Goal: Task Accomplishment & Management: Complete application form

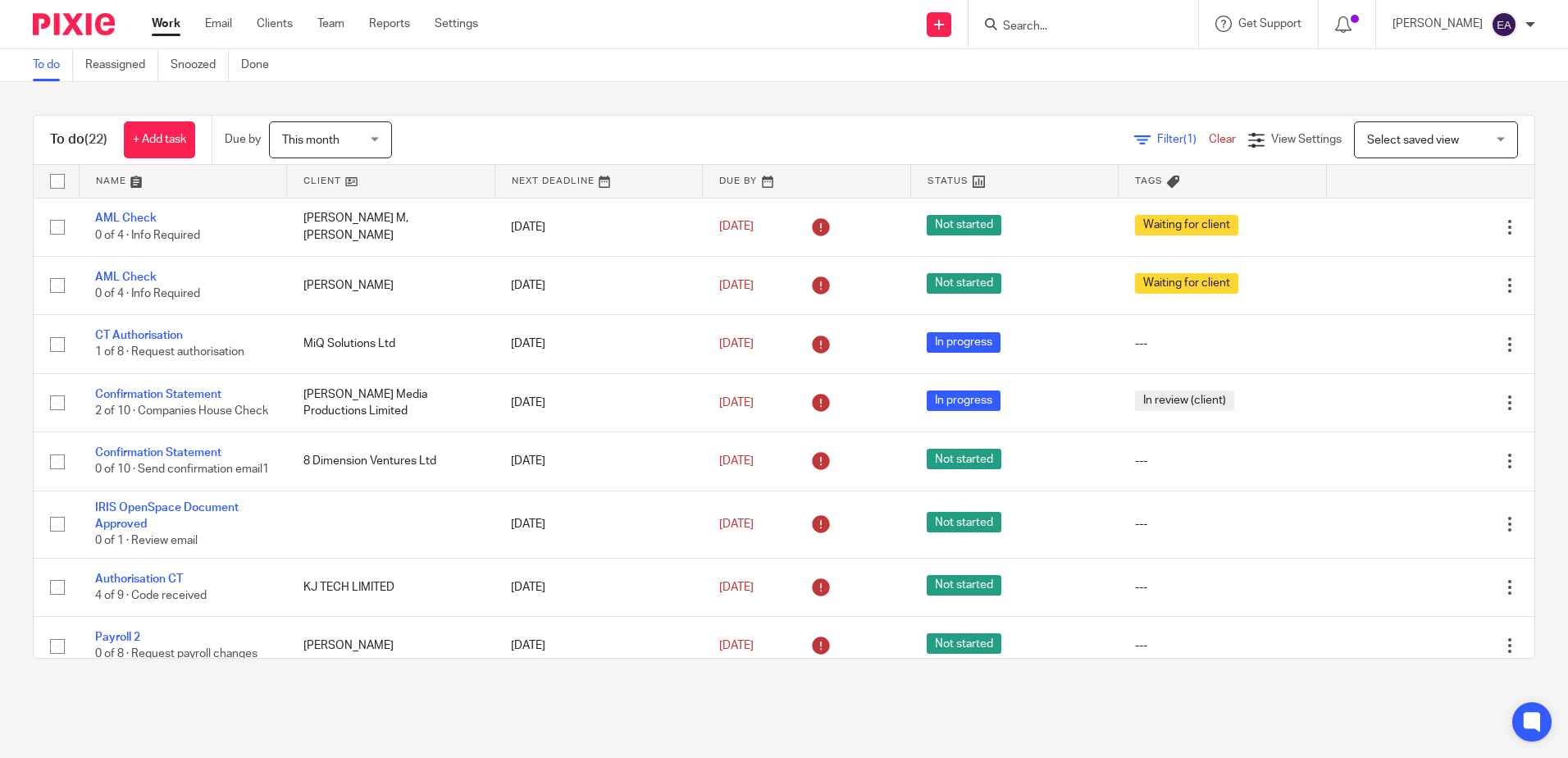
click at [1036, 20] on input "Search" at bounding box center [1075, 27] width 148 height 15
type input "aigis"
click at [1090, 62] on link at bounding box center [1136, 77] width 277 height 51
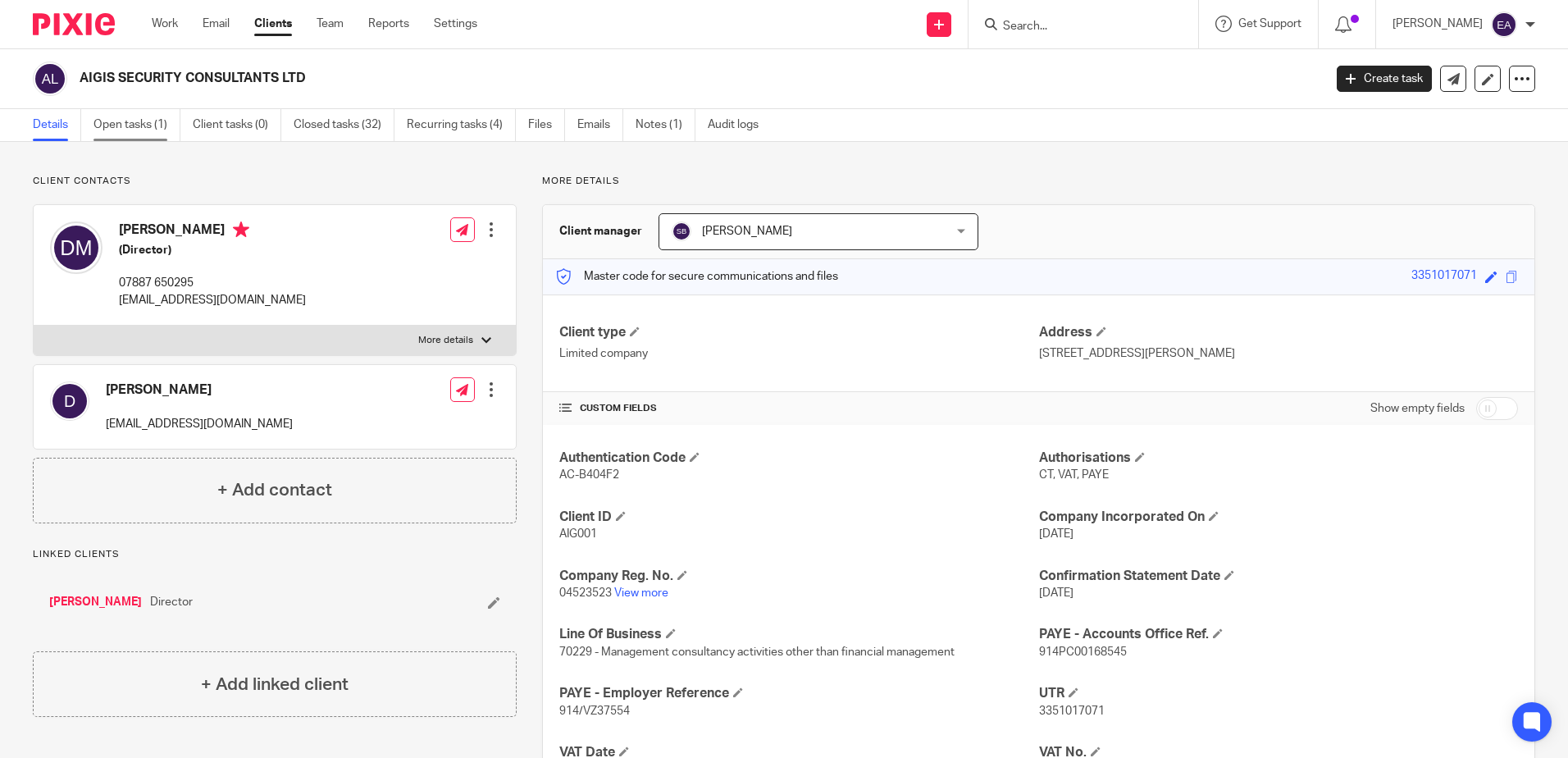
click at [124, 122] on link "Open tasks (1)" at bounding box center [137, 125] width 87 height 32
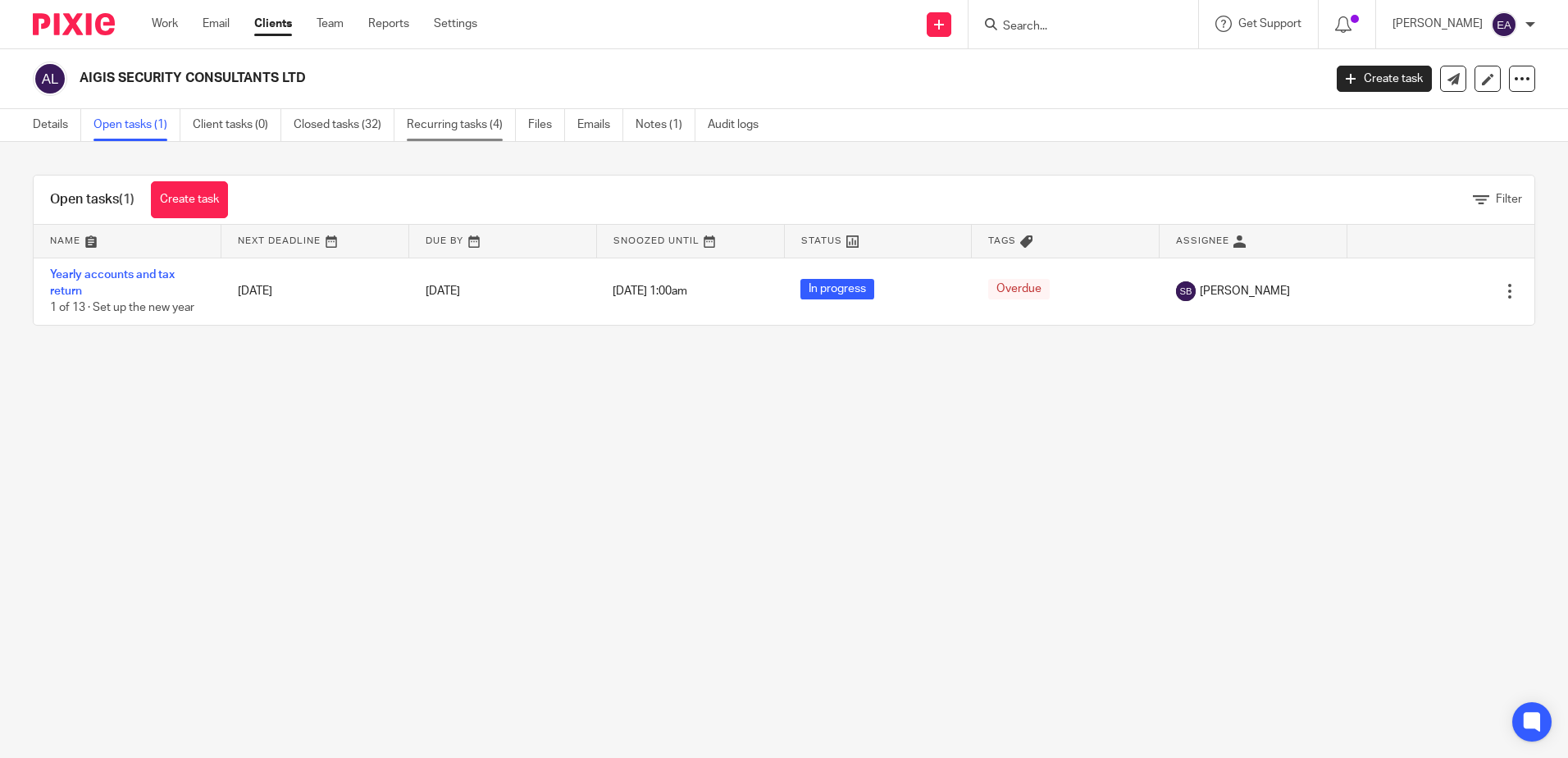
click at [430, 135] on link "Recurring tasks (4)" at bounding box center [460, 125] width 109 height 32
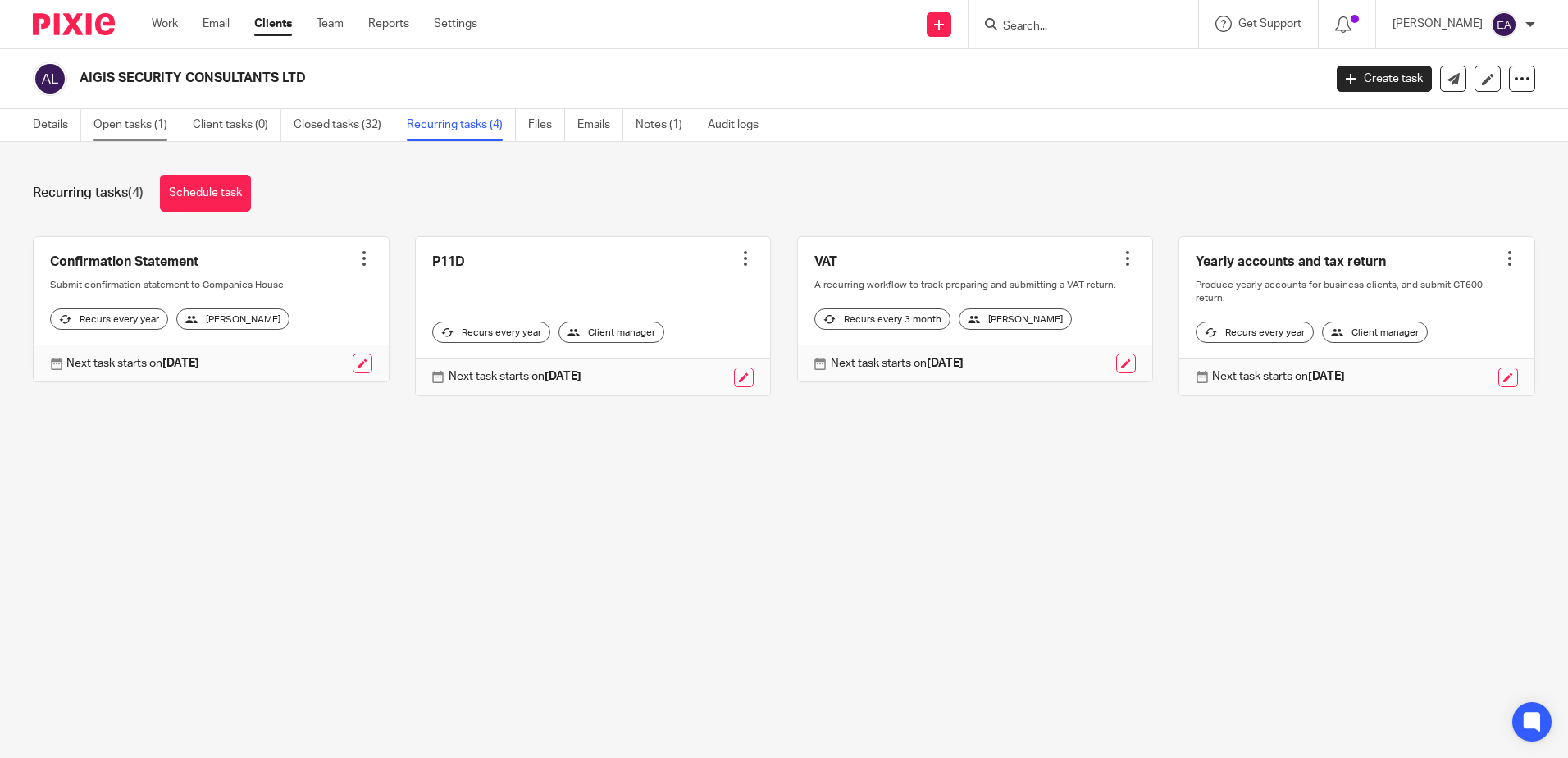
click at [124, 123] on link "Open tasks (1)" at bounding box center [137, 125] width 87 height 32
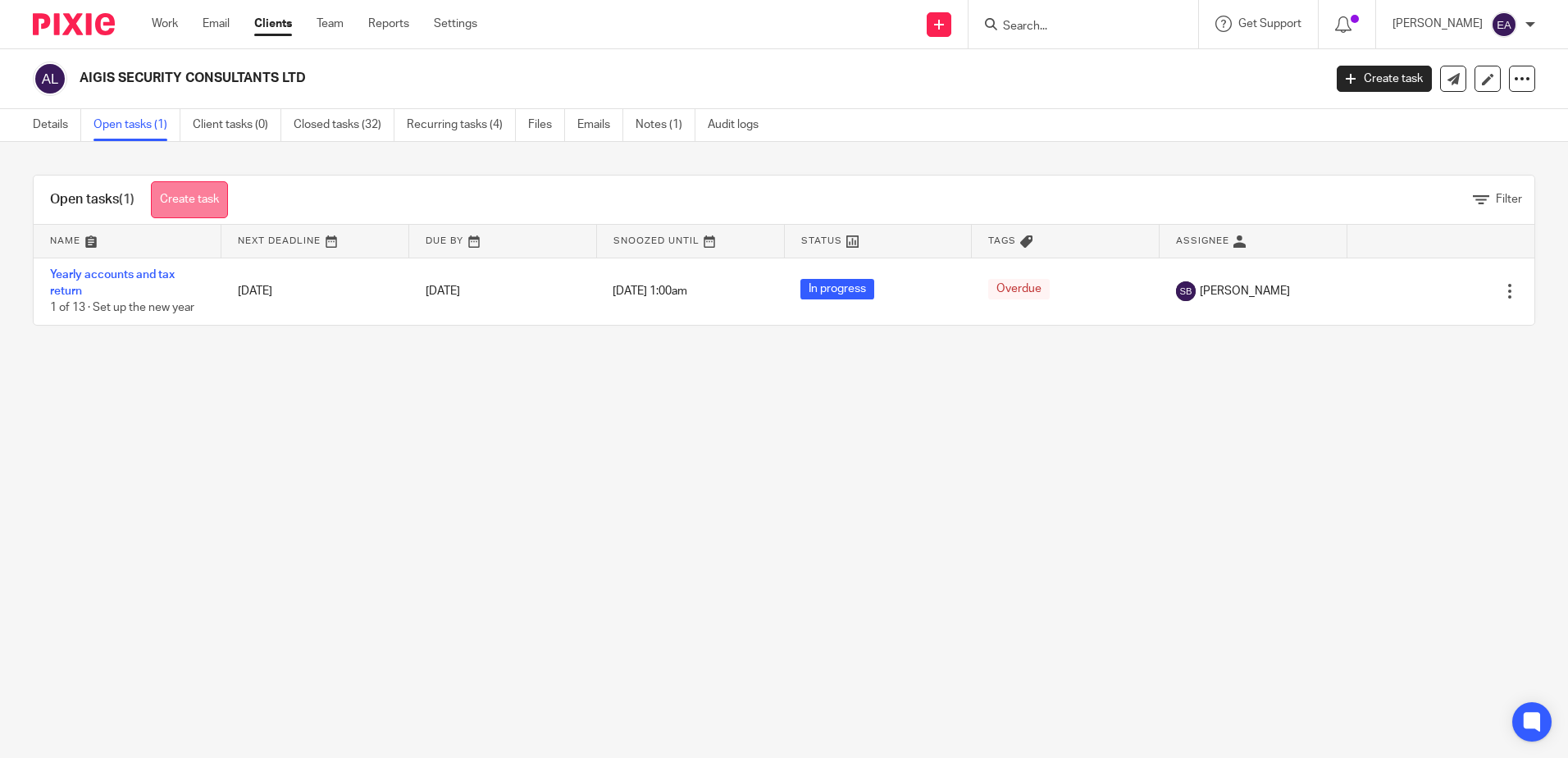
click at [179, 203] on link "Create task" at bounding box center [189, 200] width 77 height 37
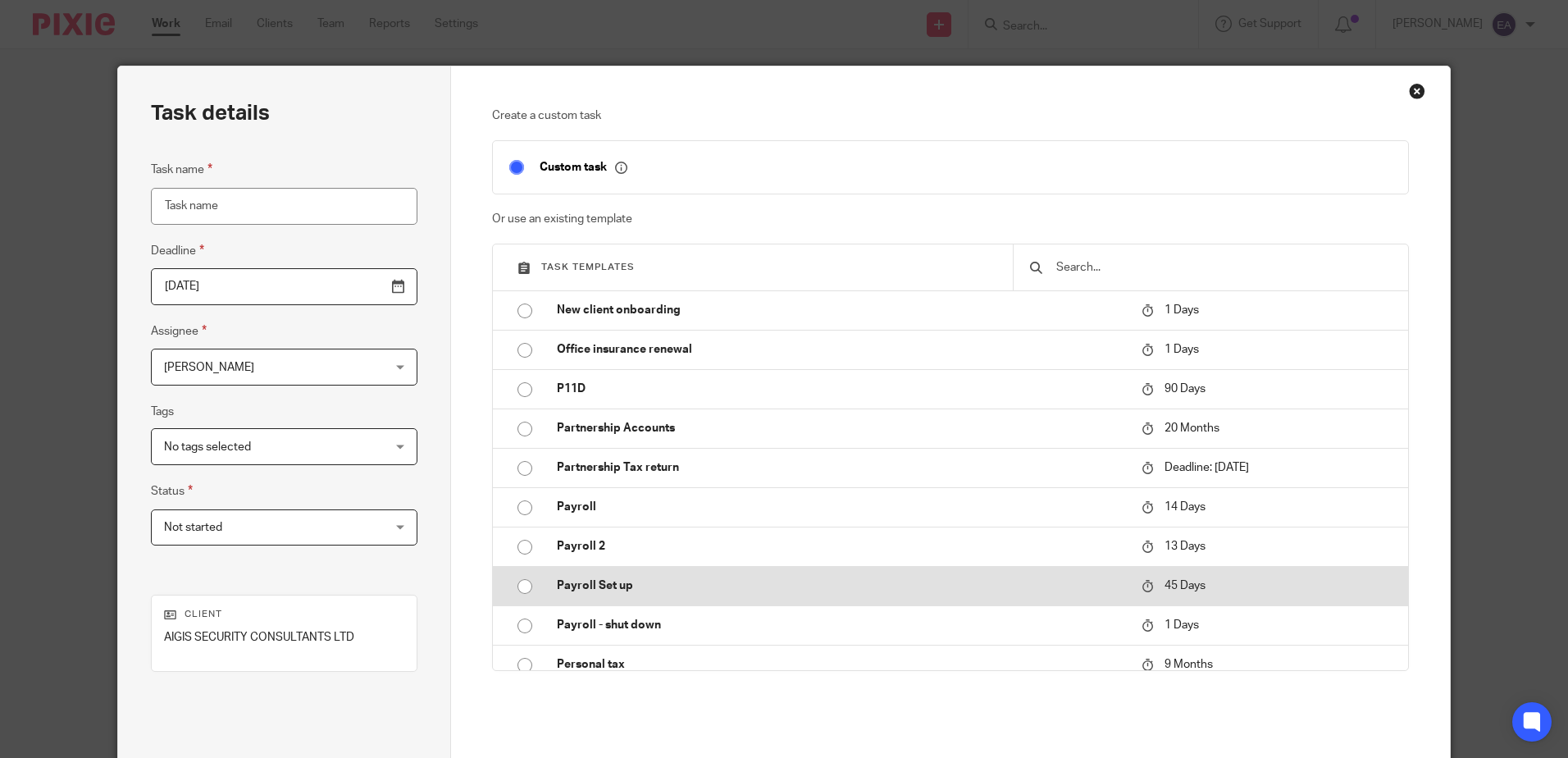
scroll to position [656, 0]
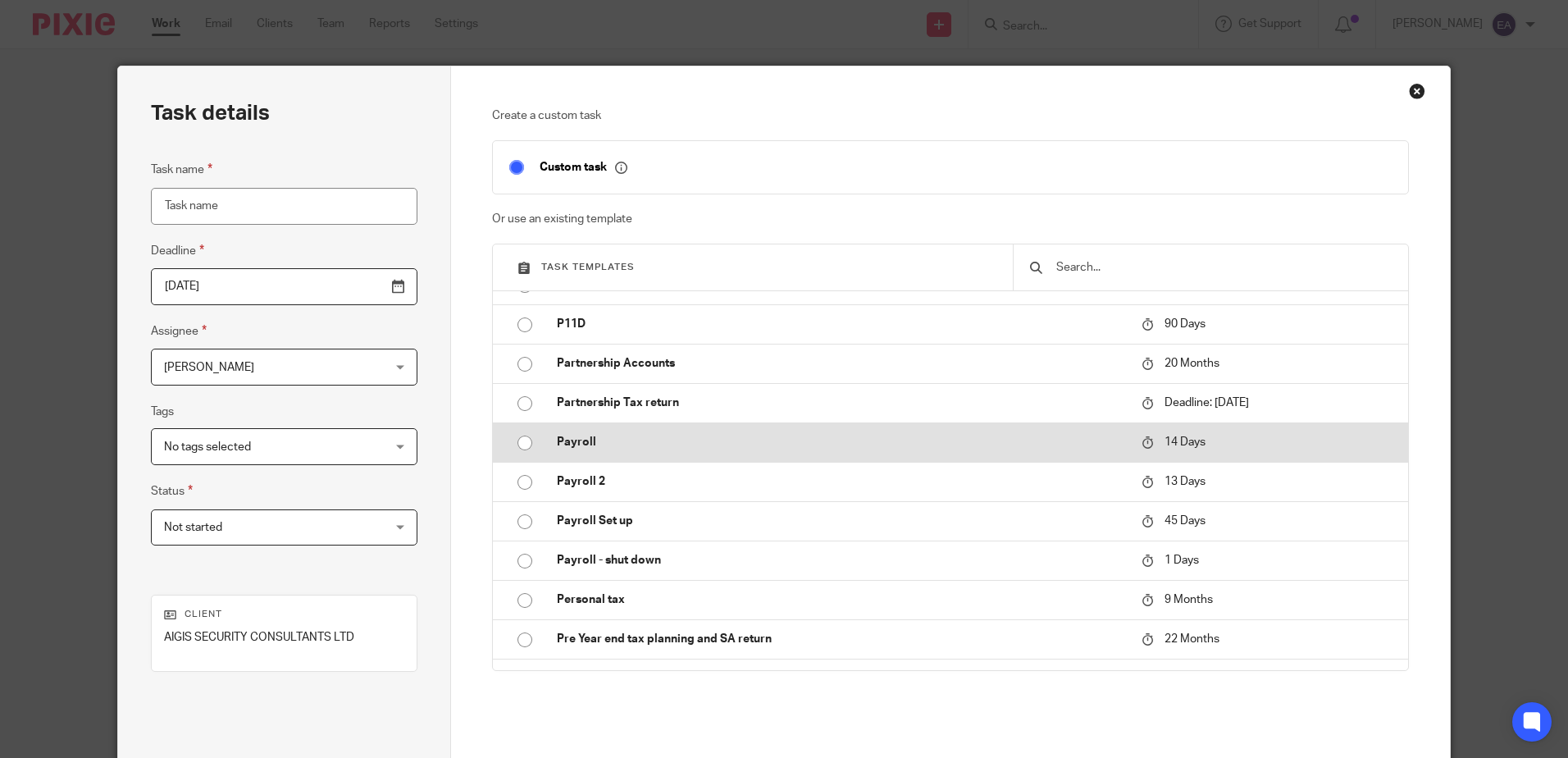
click at [511, 438] on input "radio" at bounding box center [524, 443] width 31 height 31
type input "2025-09-01"
type input "Payroll"
checkbox input "false"
radio input "false"
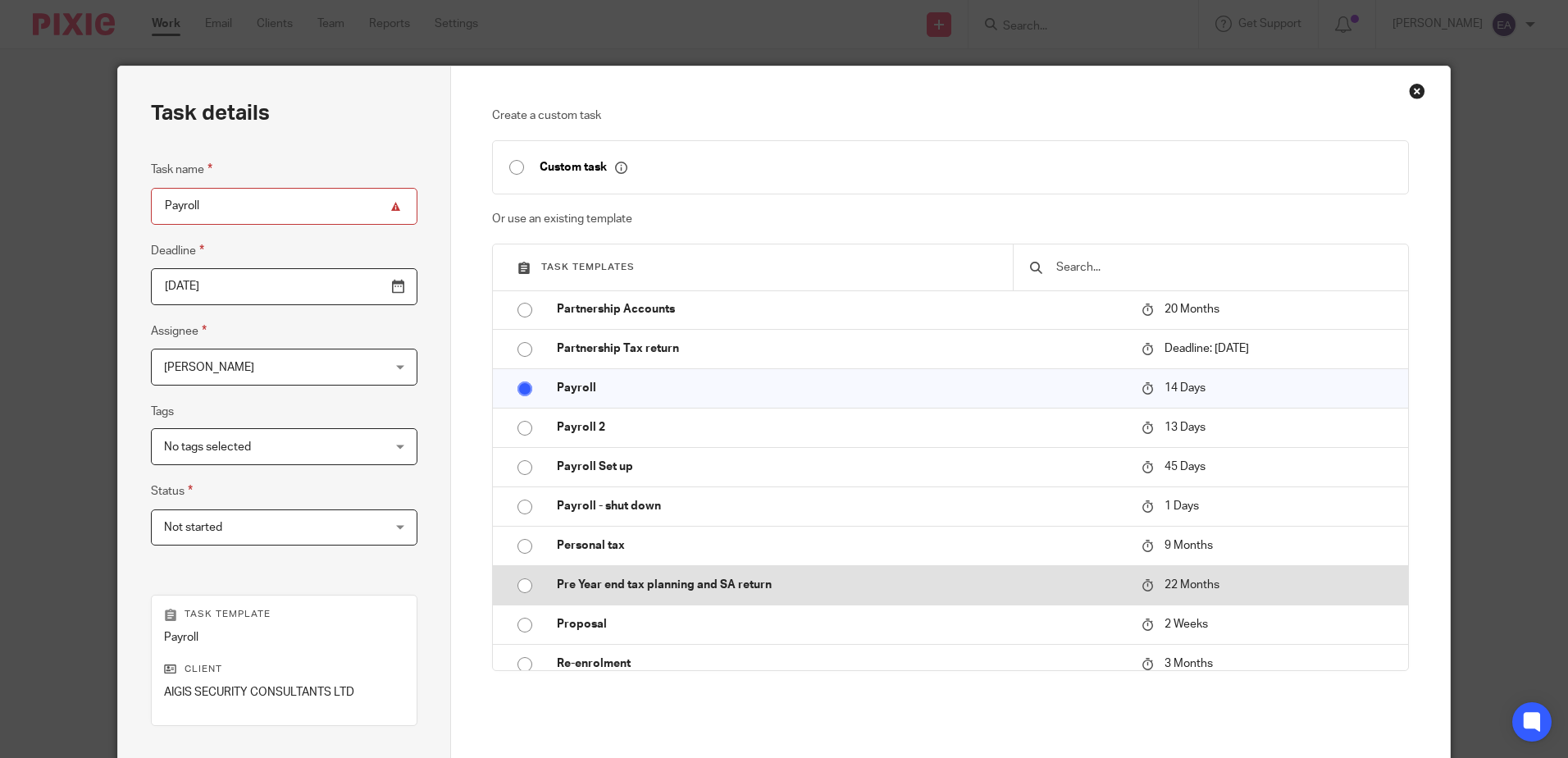
scroll to position [820, 0]
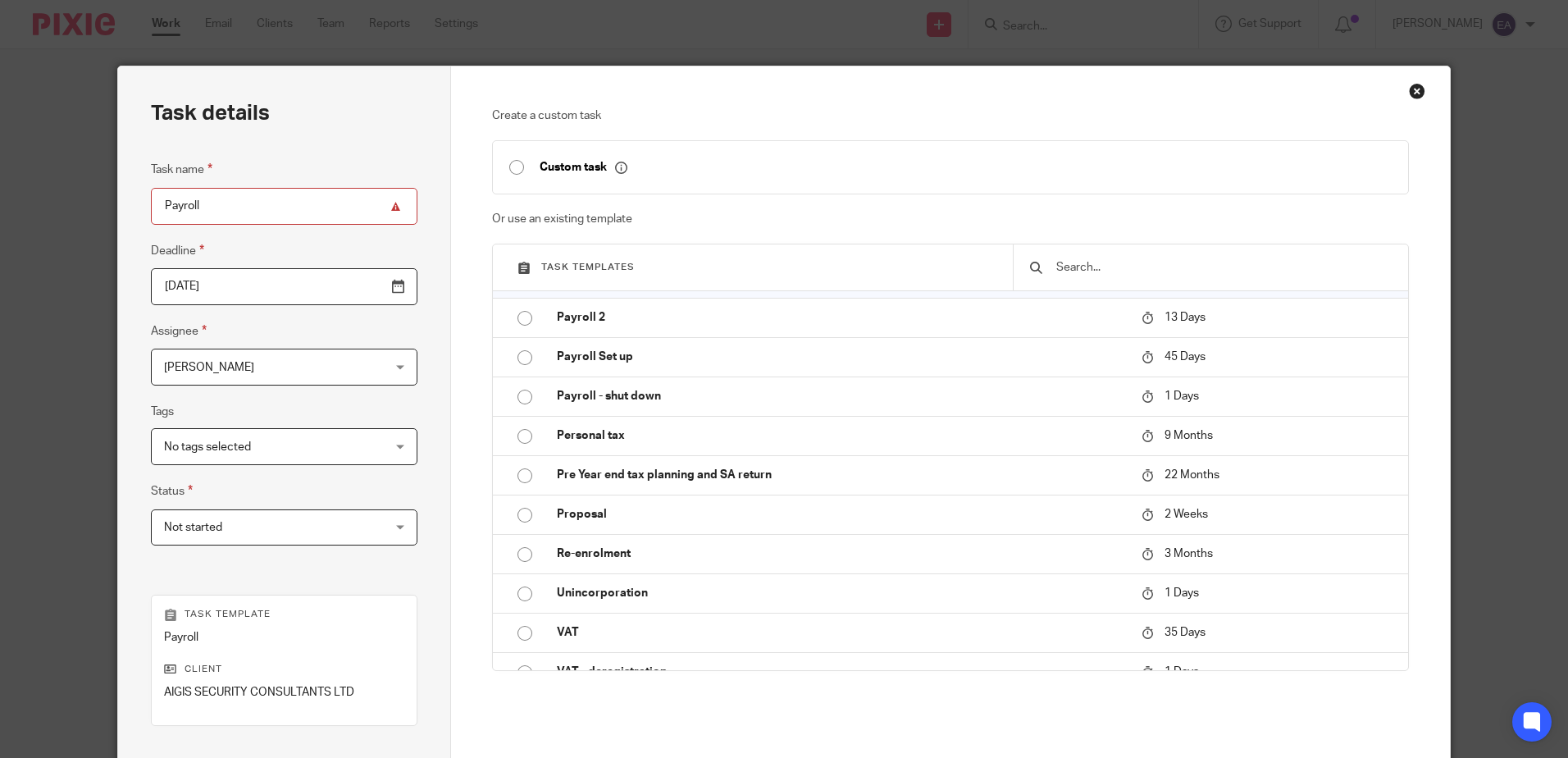
click at [298, 299] on input "2025-09-01" at bounding box center [284, 287] width 266 height 37
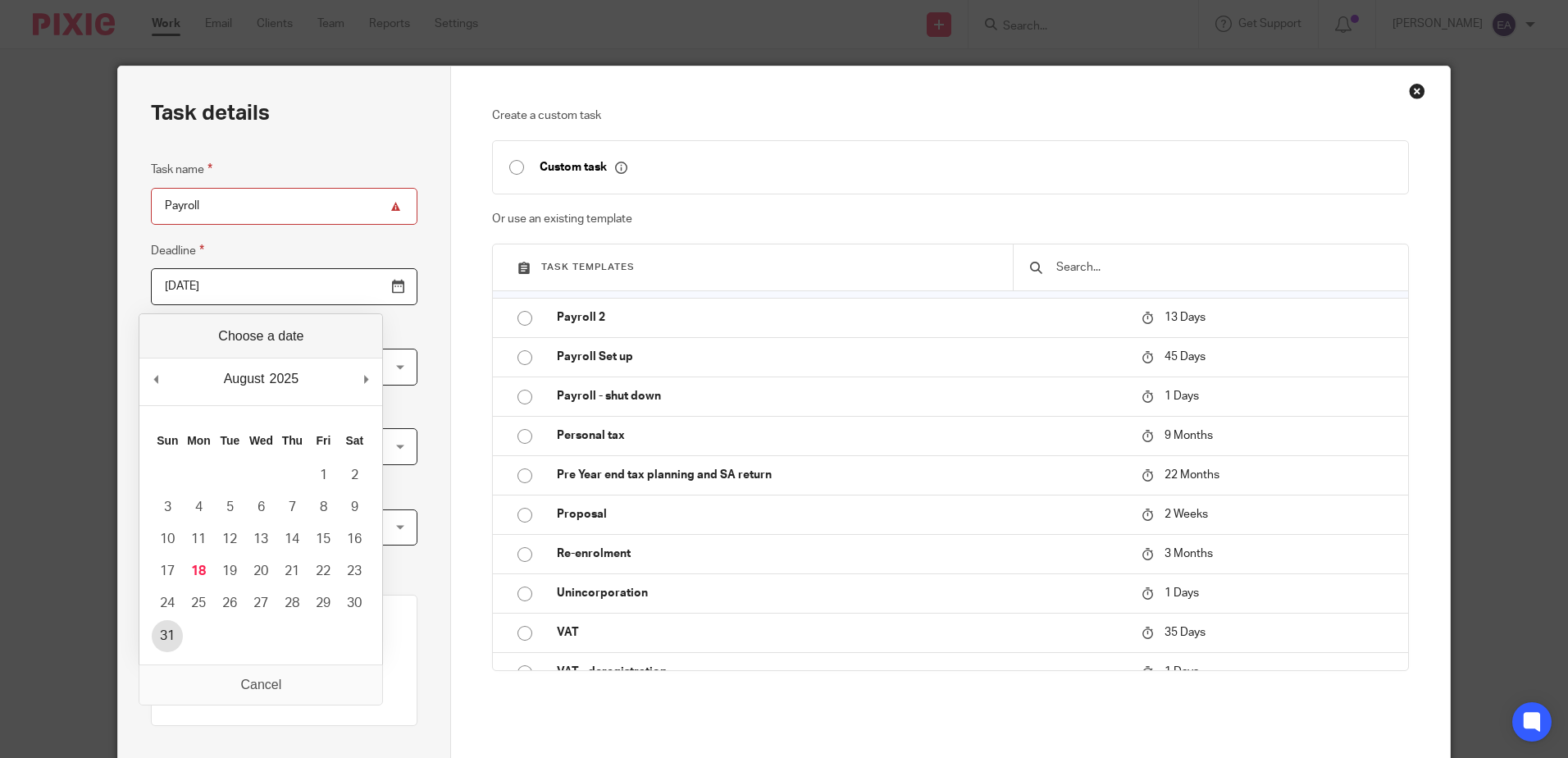
type input "2025-08-31"
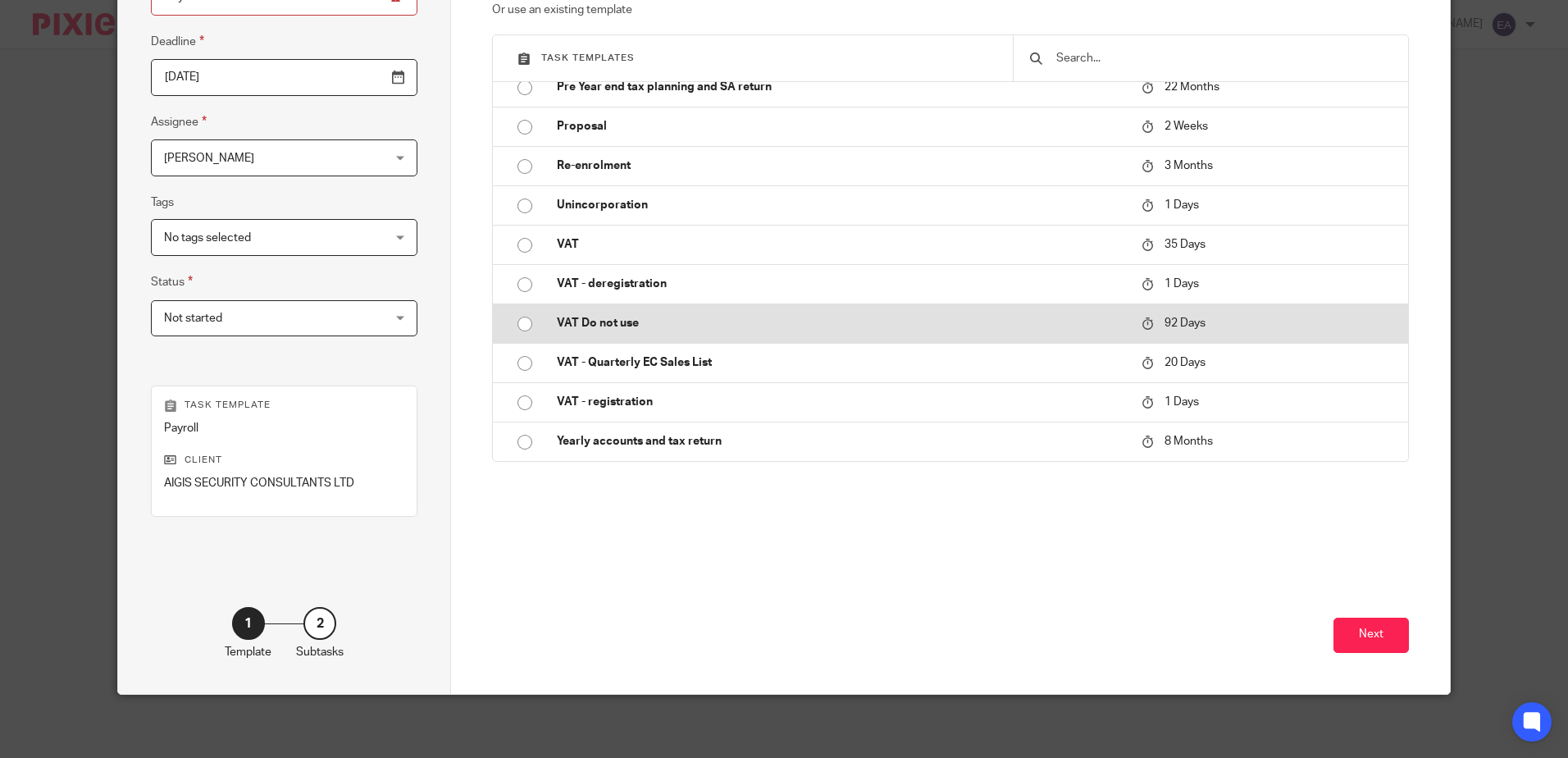
scroll to position [212, 0]
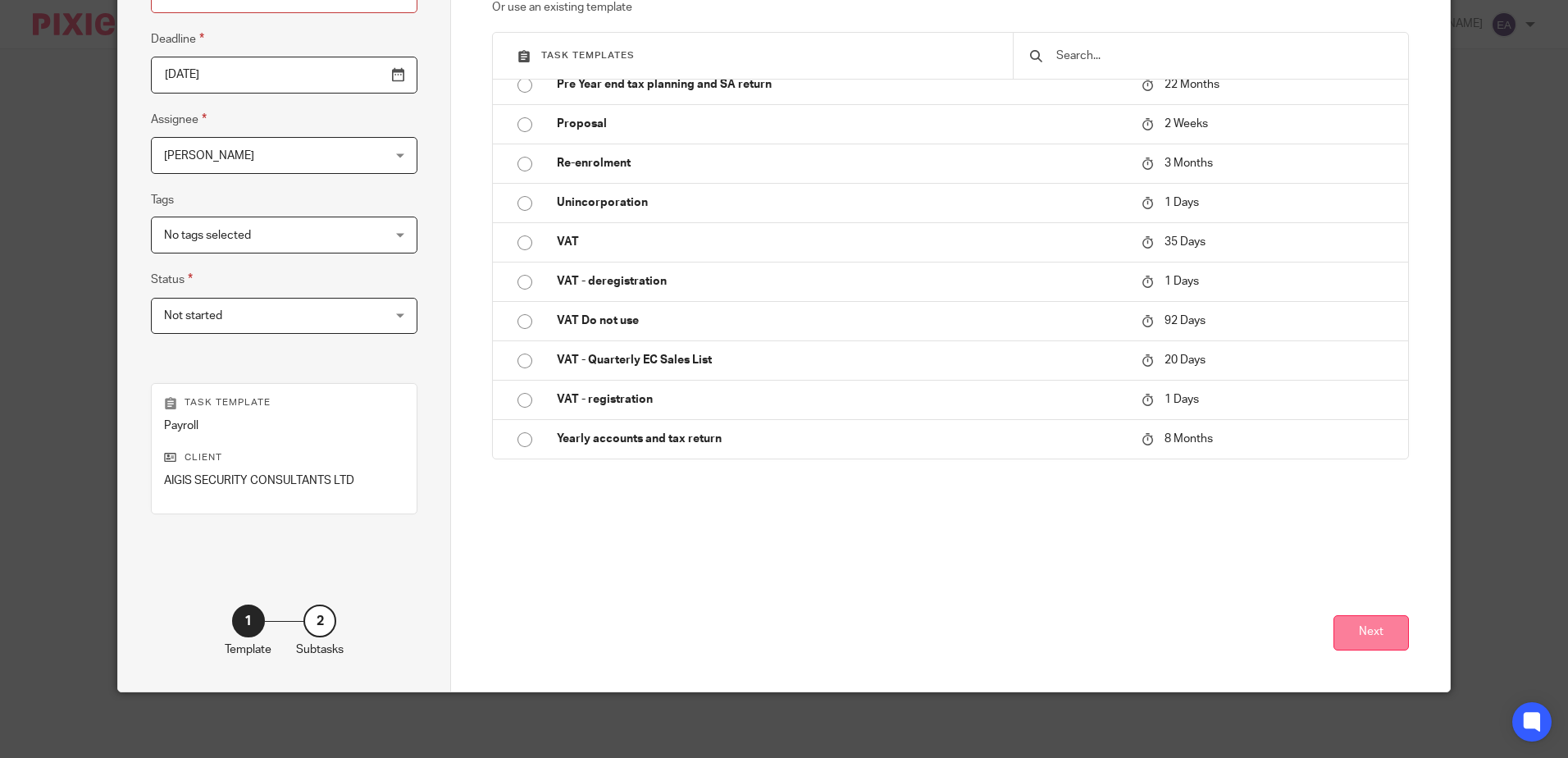
click at [1354, 632] on button "Next" at bounding box center [1371, 633] width 75 height 35
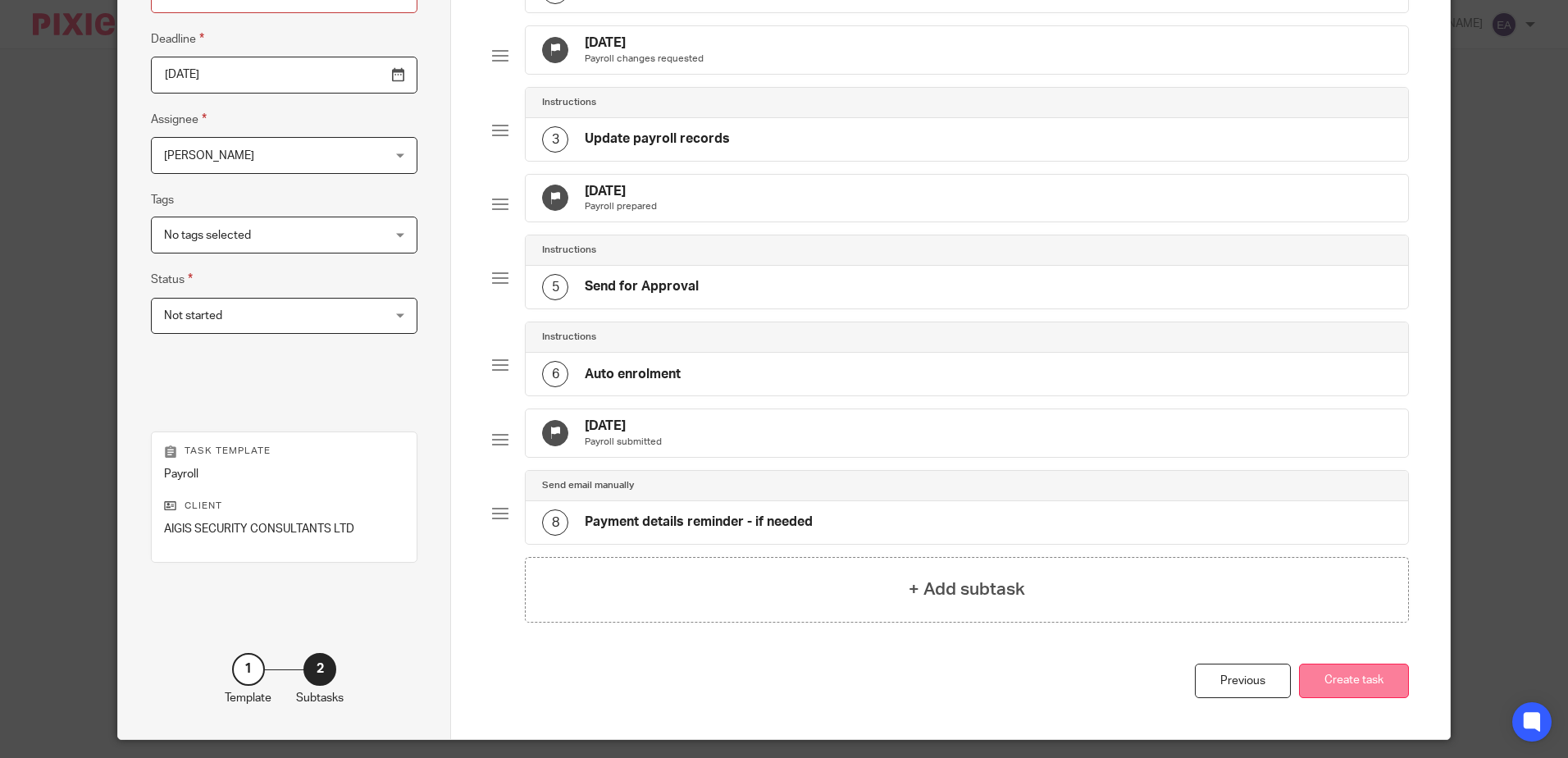
click at [1359, 699] on button "Create task" at bounding box center [1354, 681] width 110 height 35
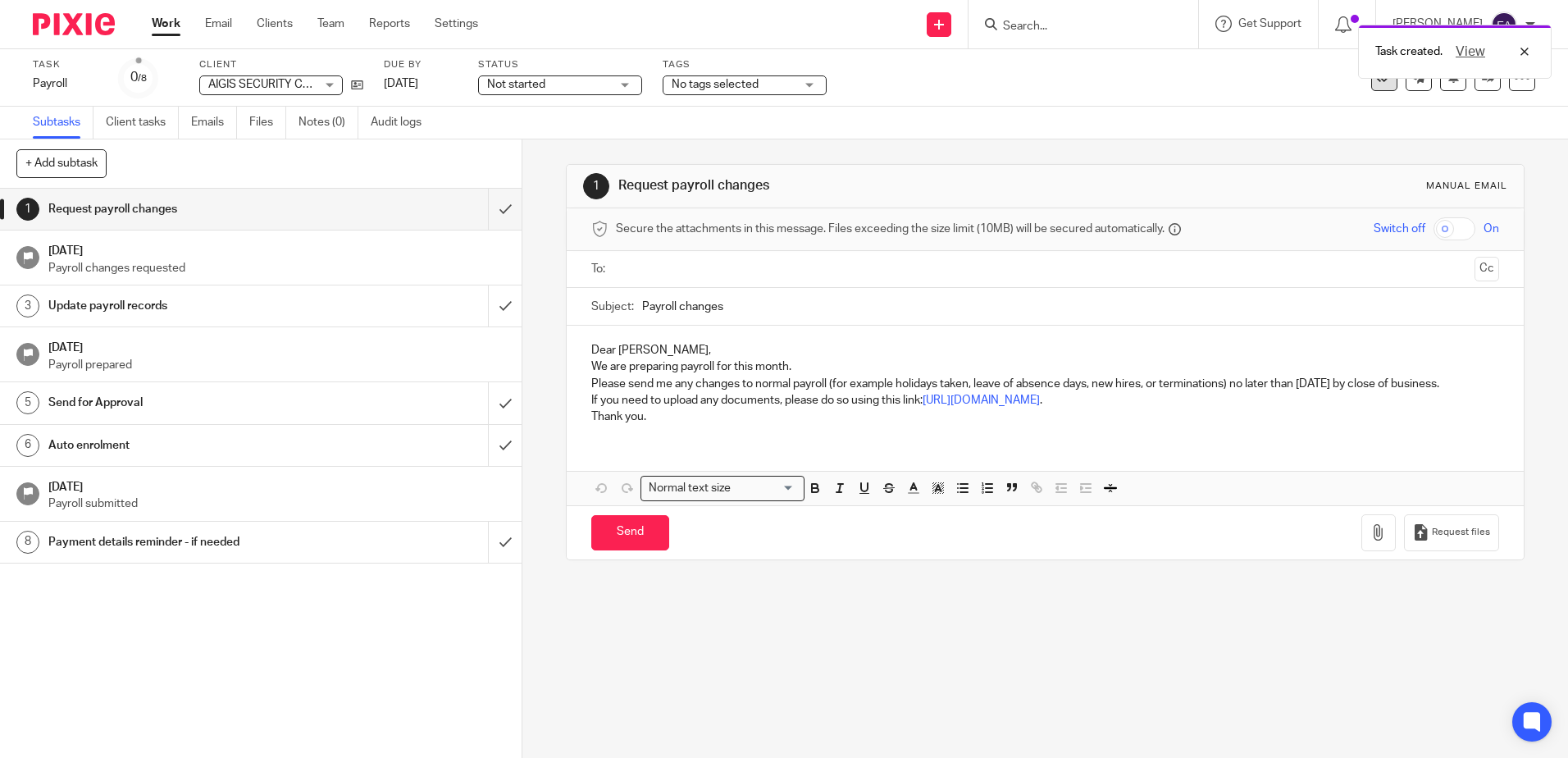
click at [1371, 89] on button at bounding box center [1383, 78] width 26 height 26
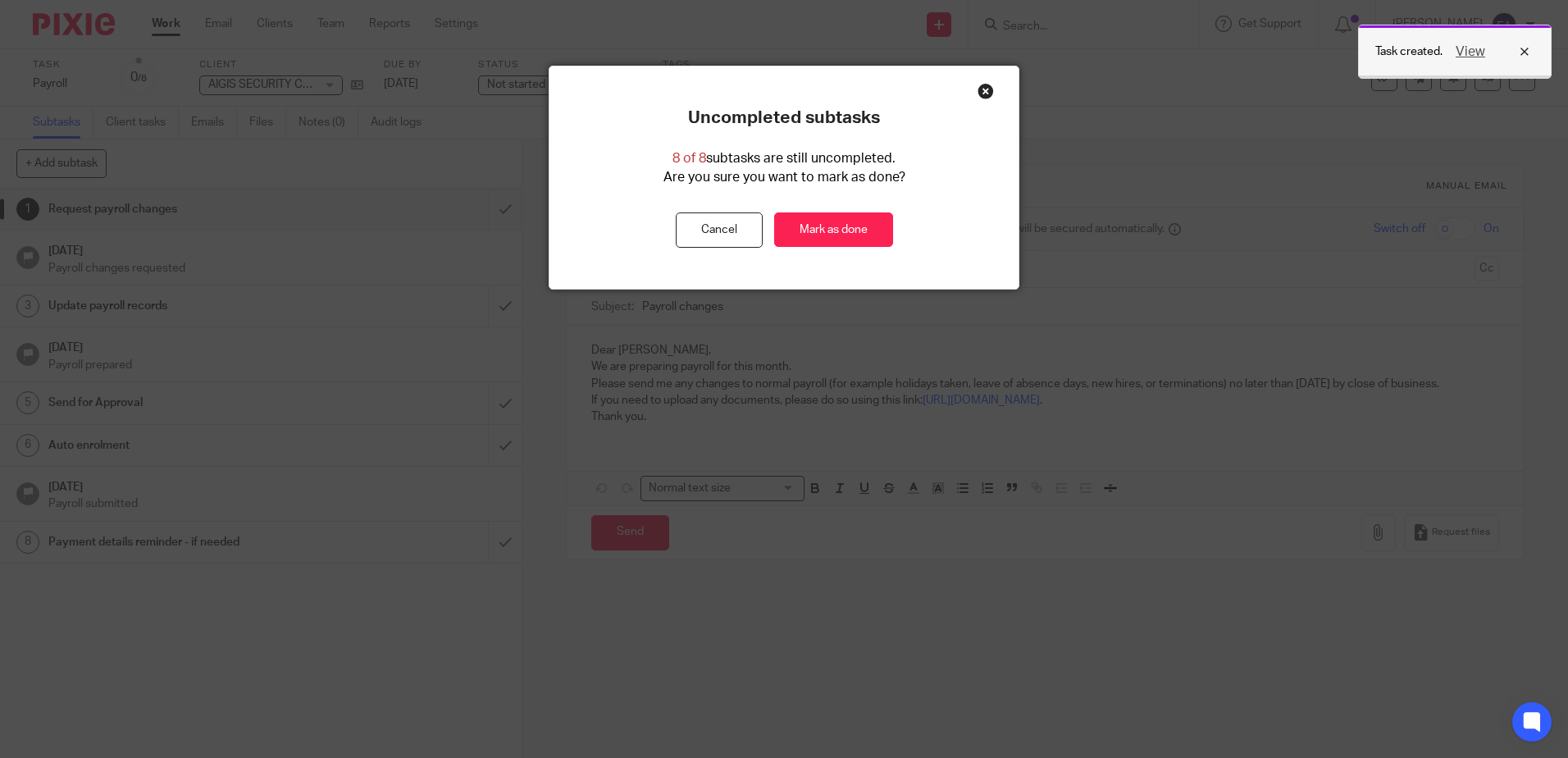
click at [1526, 49] on div "View" at bounding box center [1488, 51] width 92 height 19
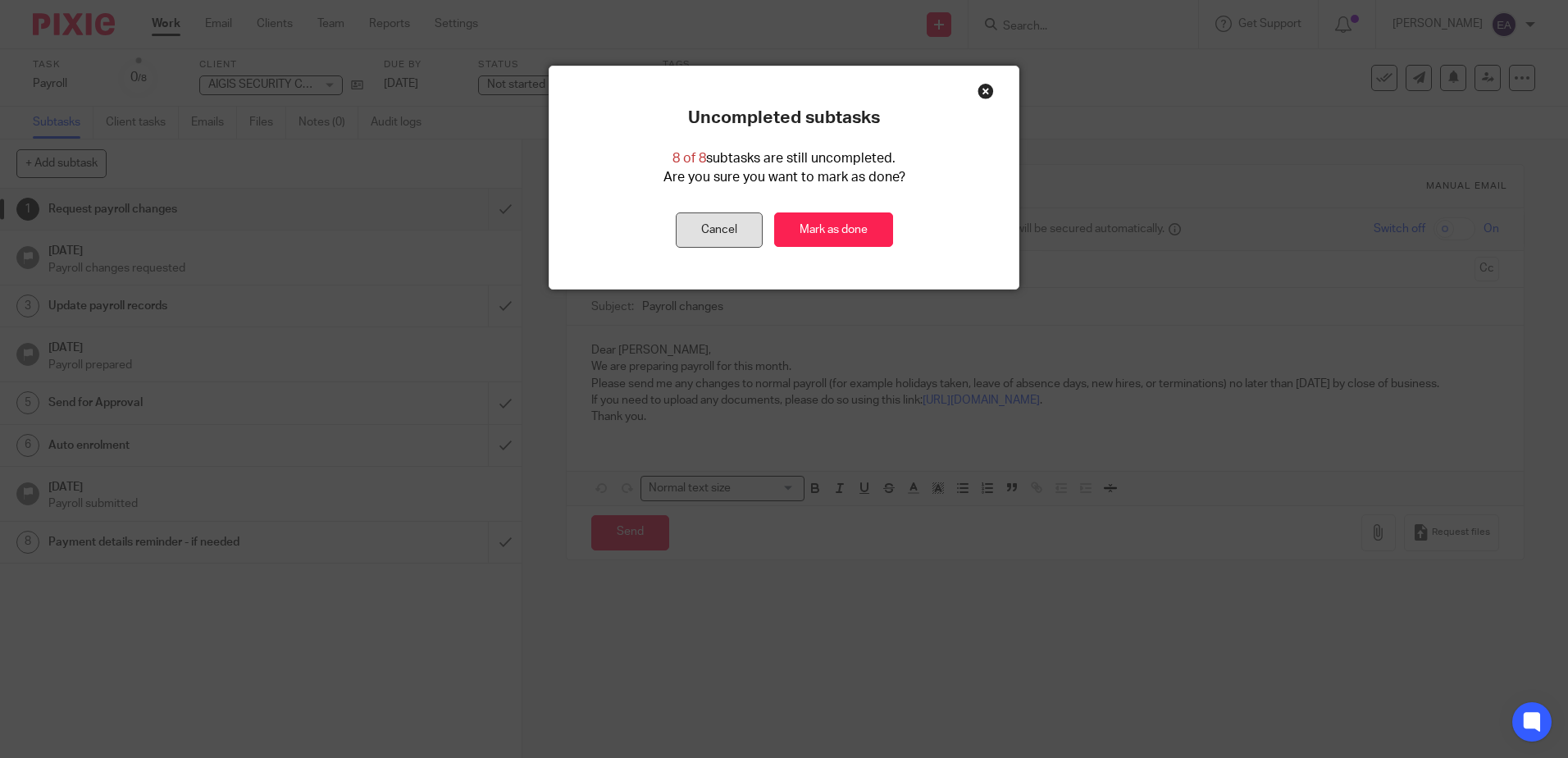
click at [717, 223] on button "Cancel" at bounding box center [719, 230] width 87 height 35
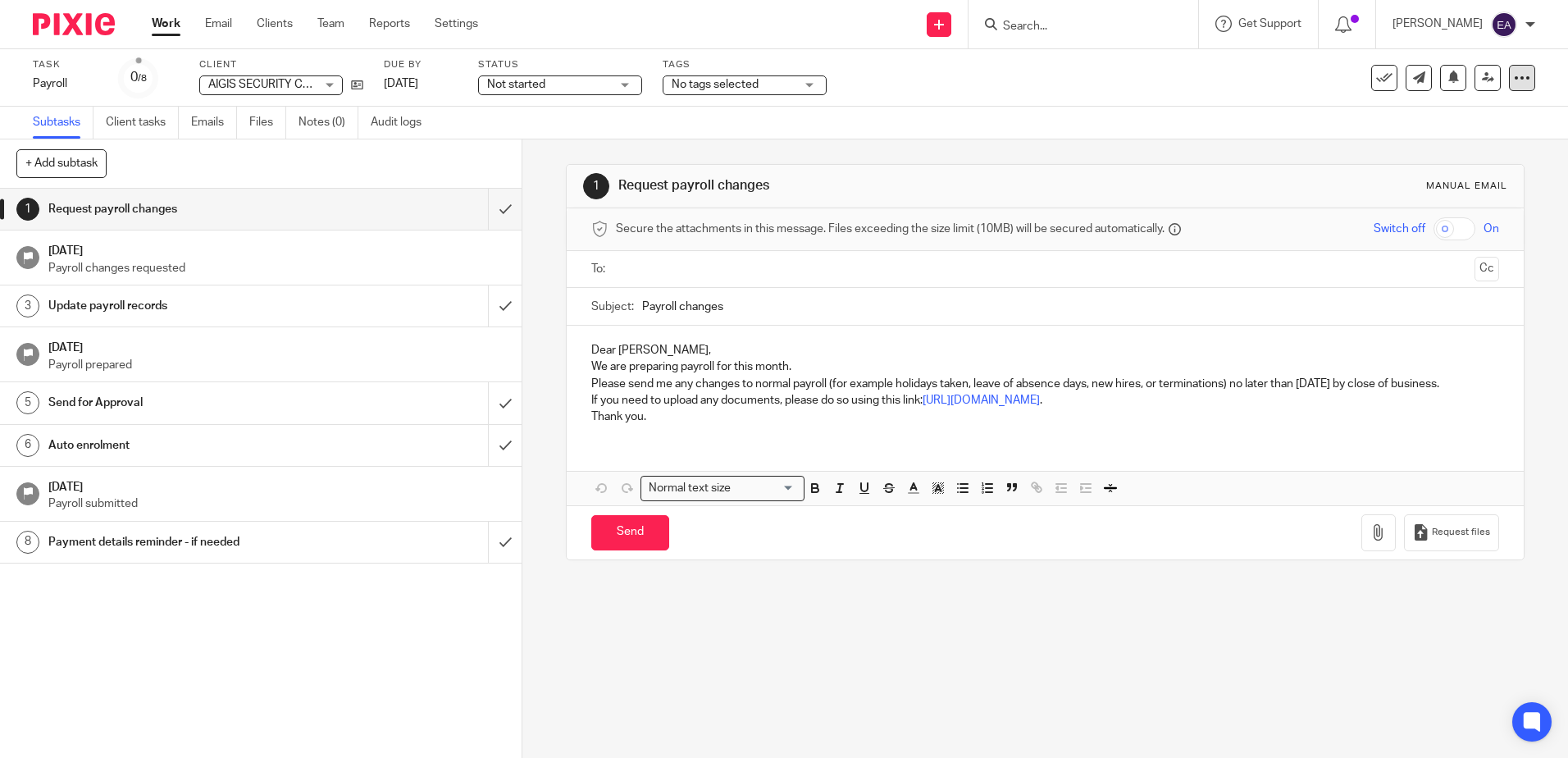
click at [1514, 75] on icon at bounding box center [1522, 78] width 16 height 16
click at [1457, 184] on link "Make recurring" at bounding box center [1447, 191] width 132 height 16
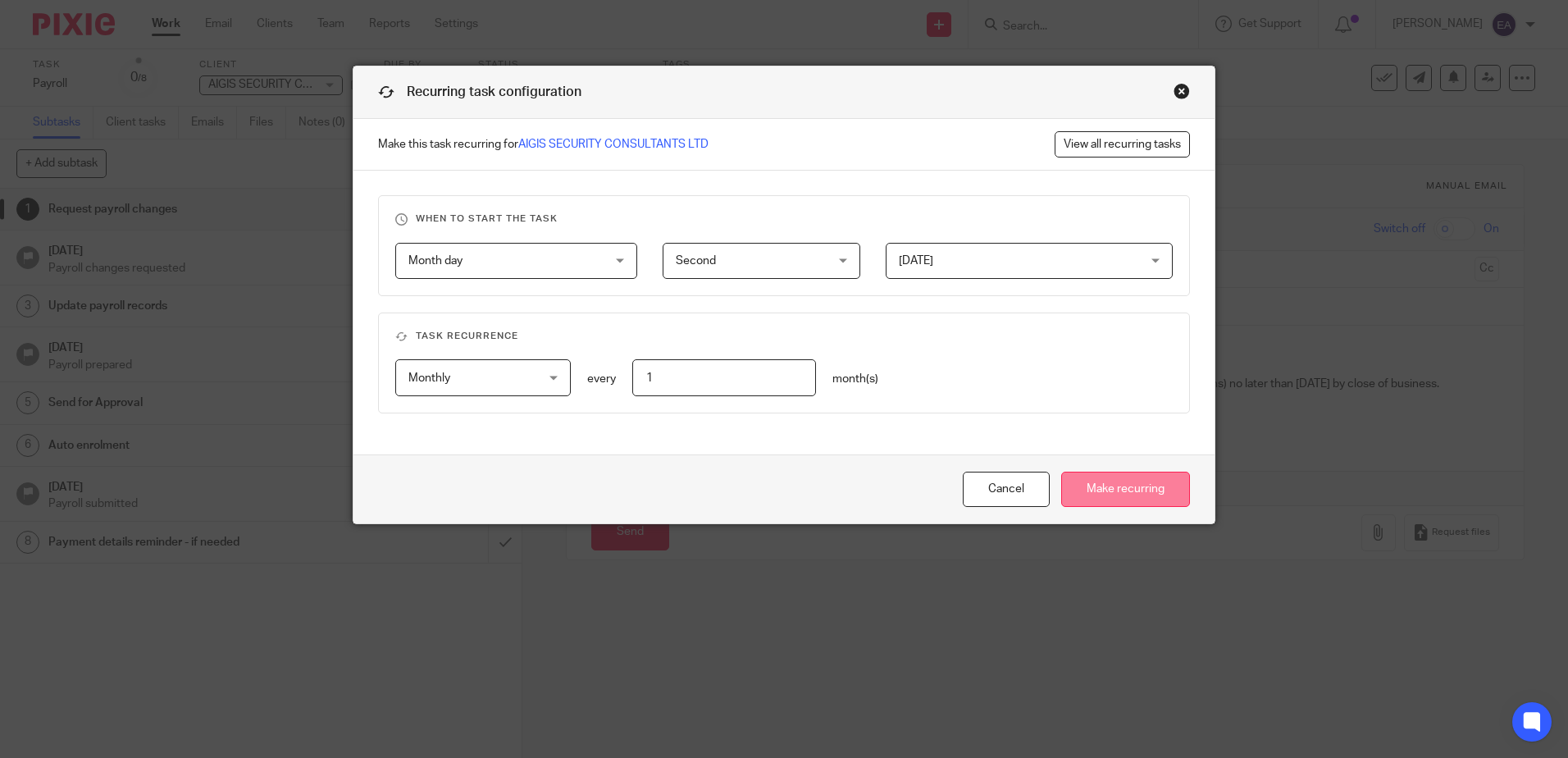
click at [1113, 491] on input "Make recurring" at bounding box center [1125, 489] width 129 height 35
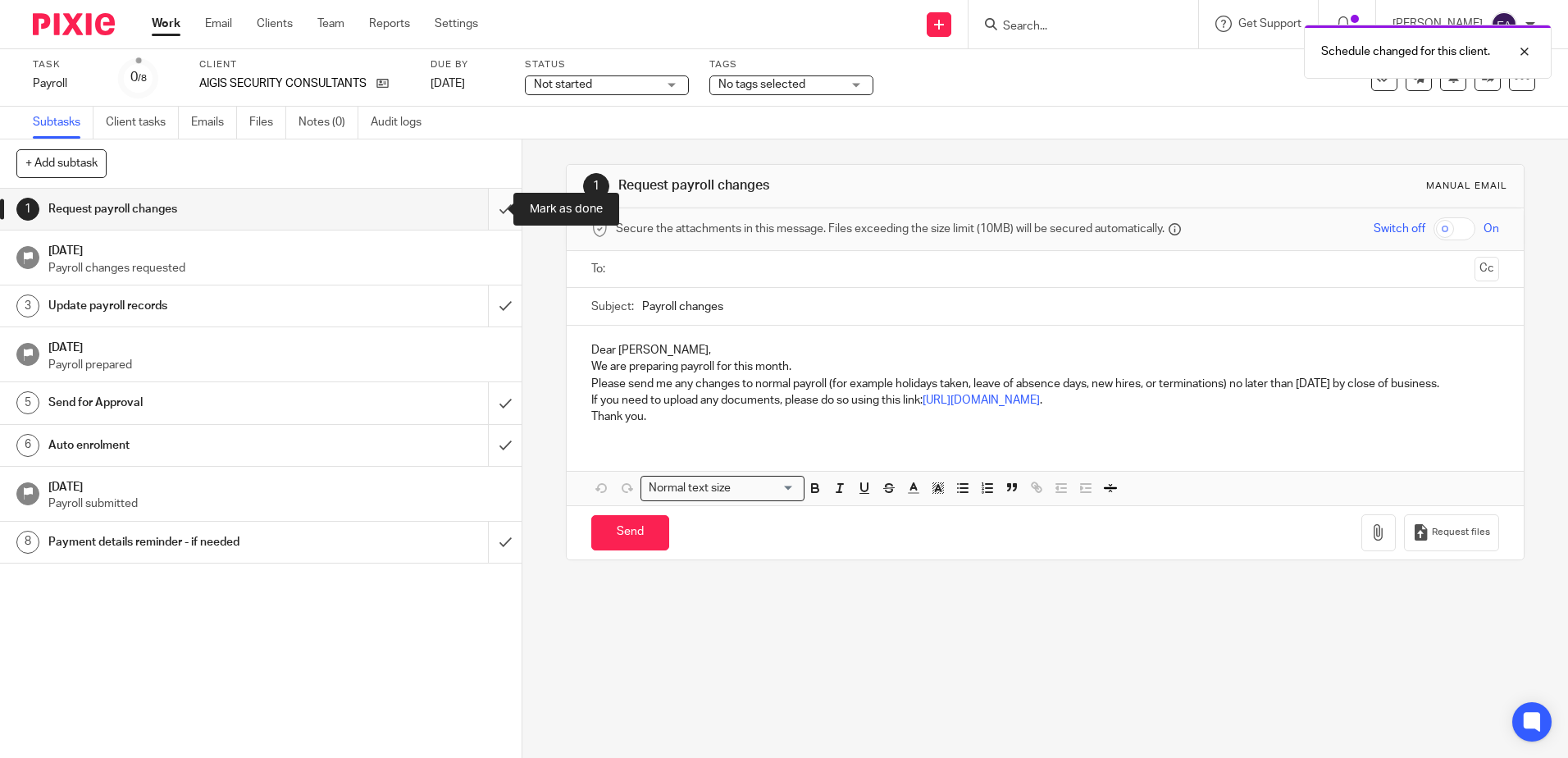
click at [482, 209] on input "submit" at bounding box center [260, 209] width 522 height 41
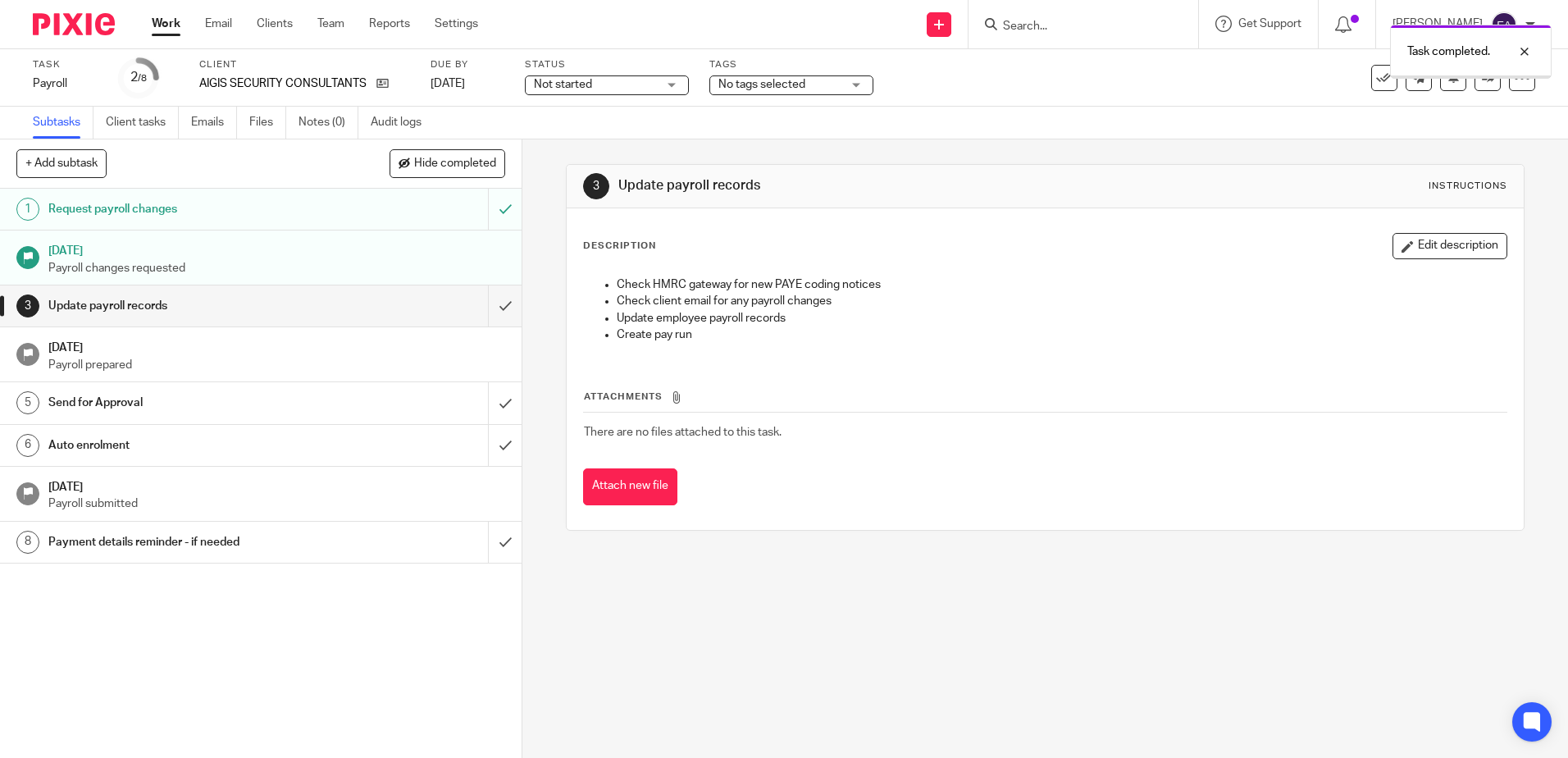
click at [482, 300] on input "submit" at bounding box center [260, 306] width 522 height 41
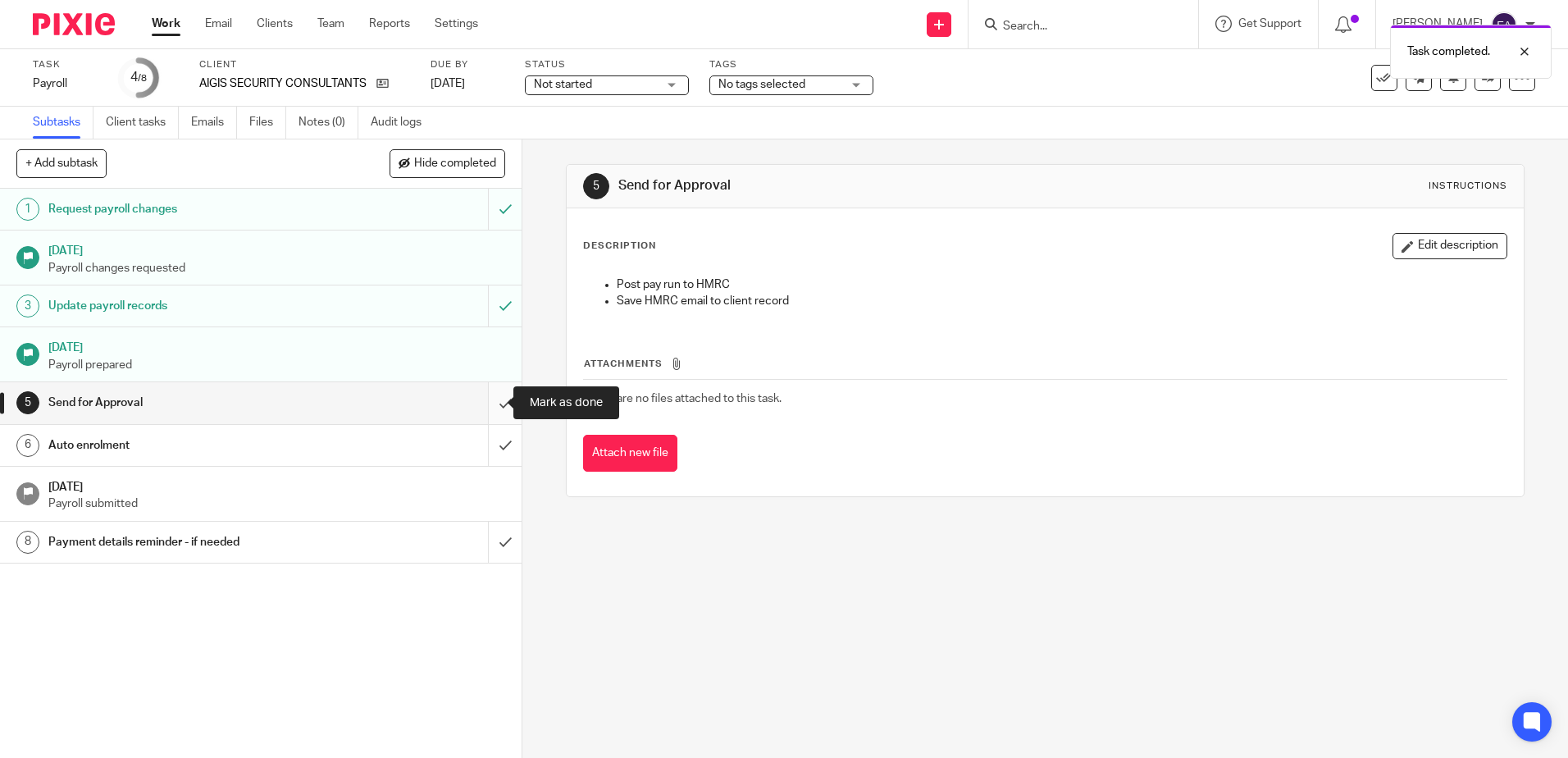
click at [489, 400] on input "submit" at bounding box center [260, 402] width 522 height 41
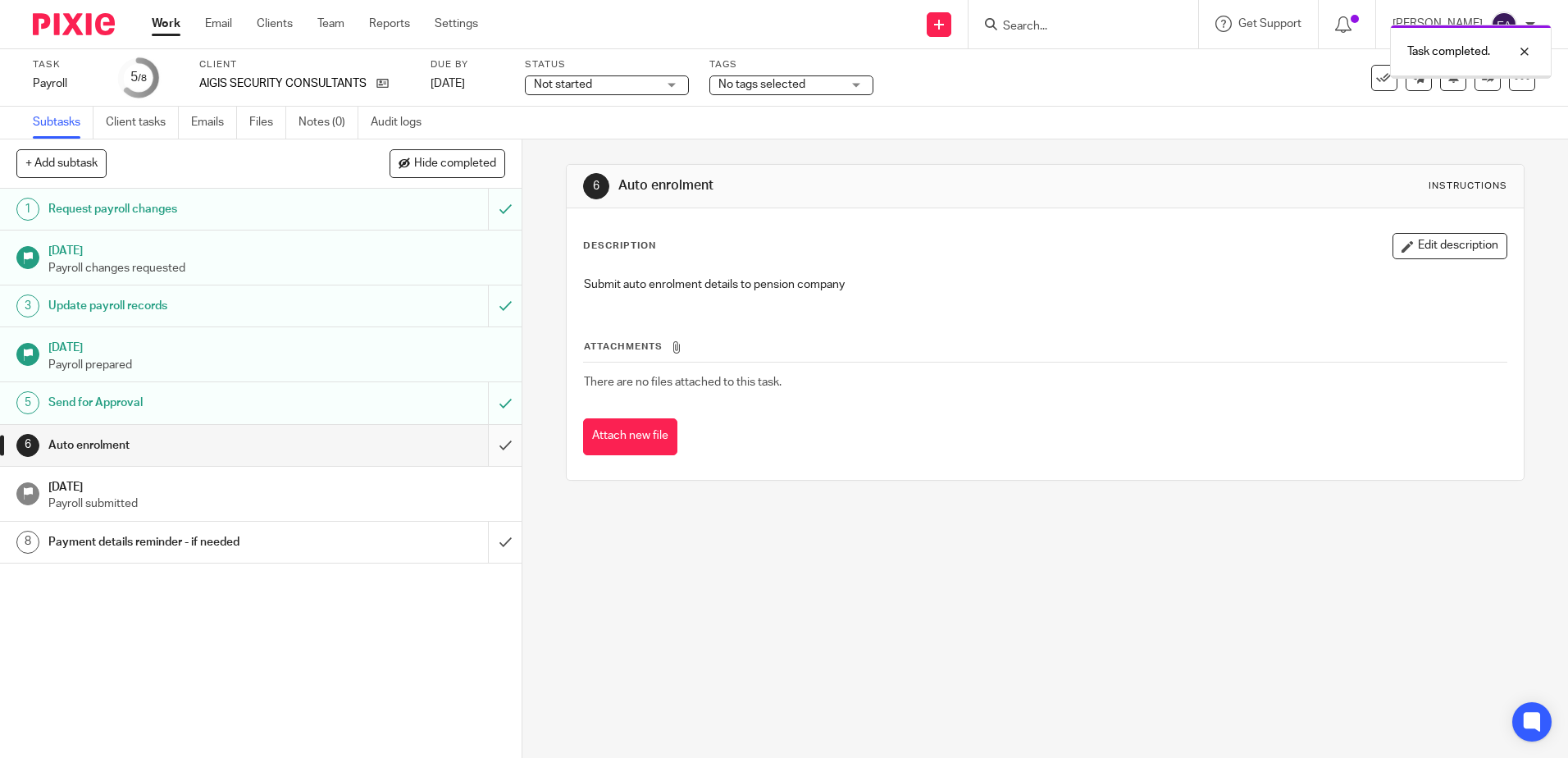
click at [487, 448] on input "submit" at bounding box center [260, 445] width 522 height 41
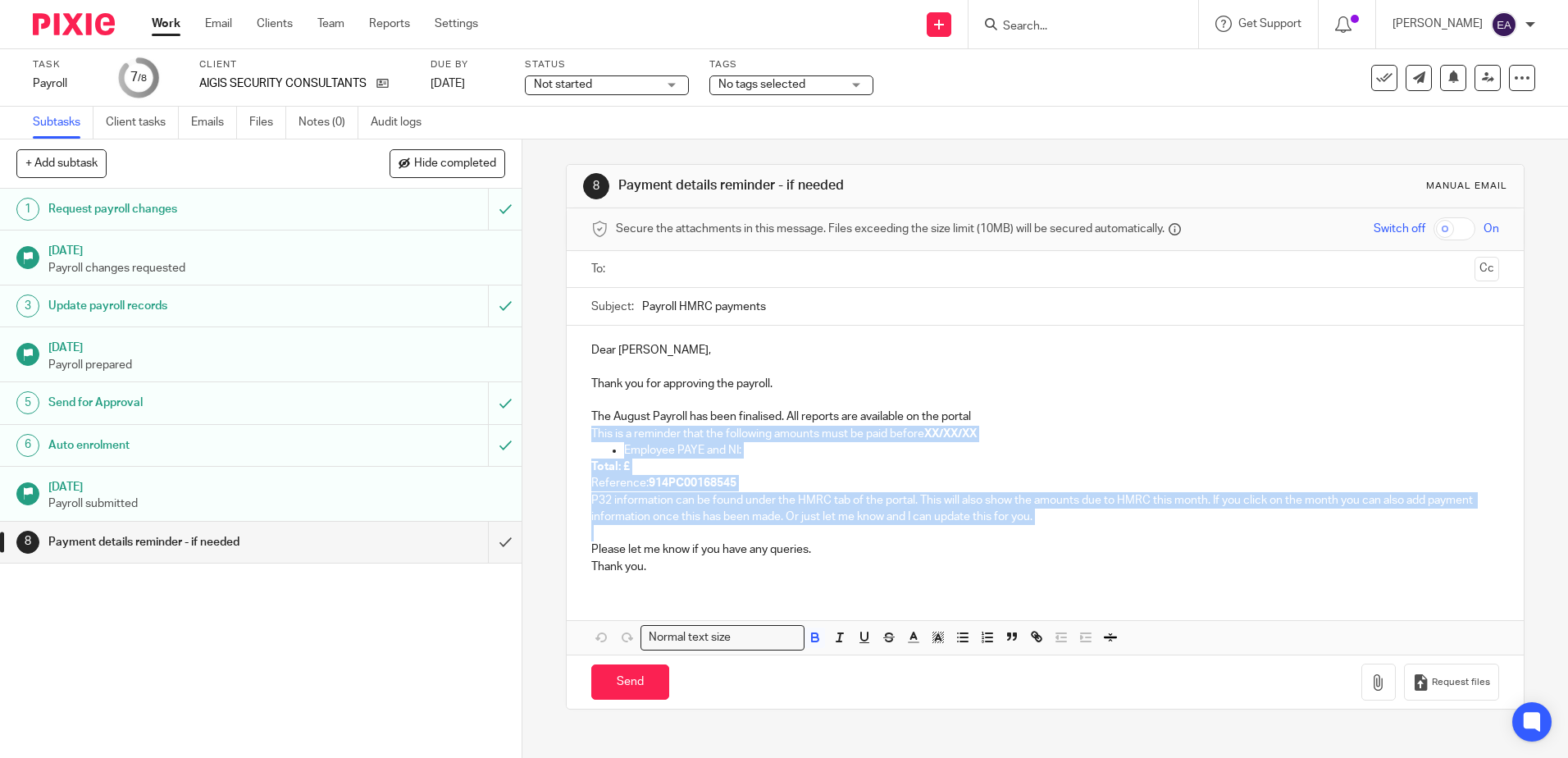
drag, startPoint x: 1034, startPoint y: 525, endPoint x: 555, endPoint y: 433, distance: 487.8
click at [555, 433] on div "8 Payment details reminder - if needed Manual email Secure the attachments in t…" at bounding box center [1045, 448] width 1045 height 618
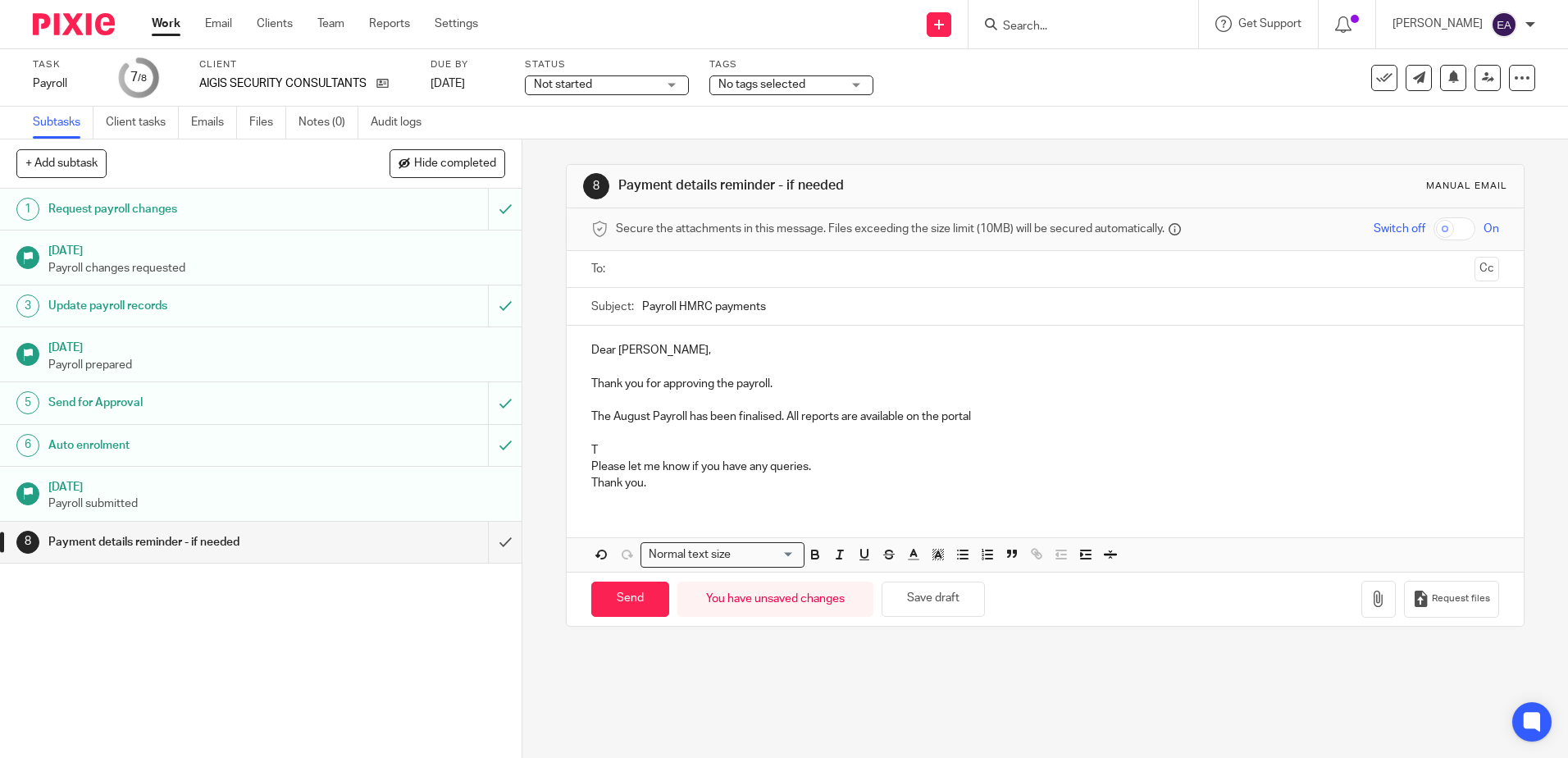
click at [602, 432] on p at bounding box center [1044, 433] width 907 height 16
drag, startPoint x: 602, startPoint y: 444, endPoint x: 573, endPoint y: 444, distance: 29.0
click at [573, 444] on div "Dear Dimitrios, Thank you for approving the payroll. The August Payroll has bee…" at bounding box center [1044, 414] width 956 height 178
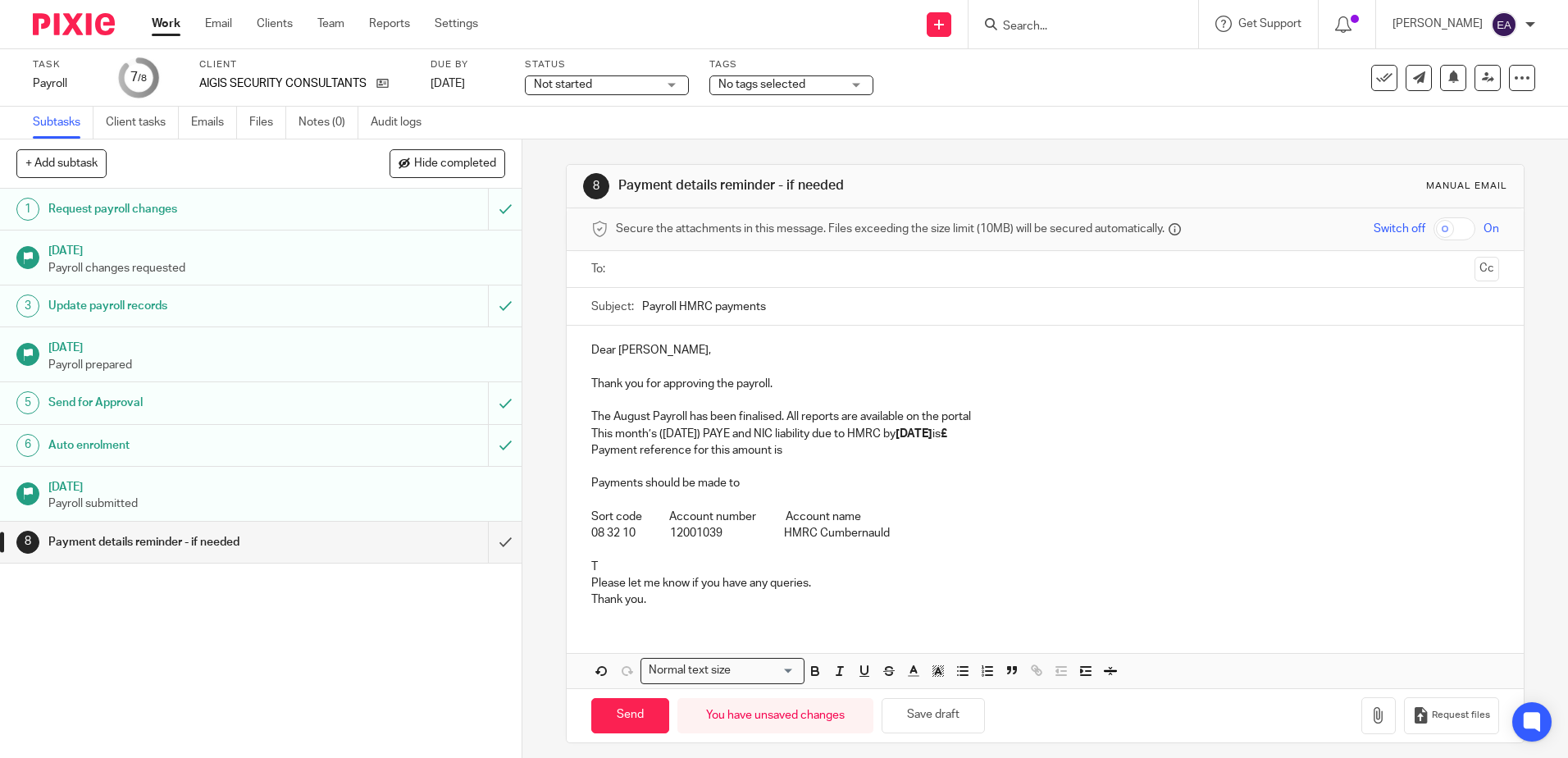
click at [591, 431] on p "This month’s (05 August) PAYE and NIC liability due to HMRC by 22nd September 2…" at bounding box center [1044, 433] width 907 height 16
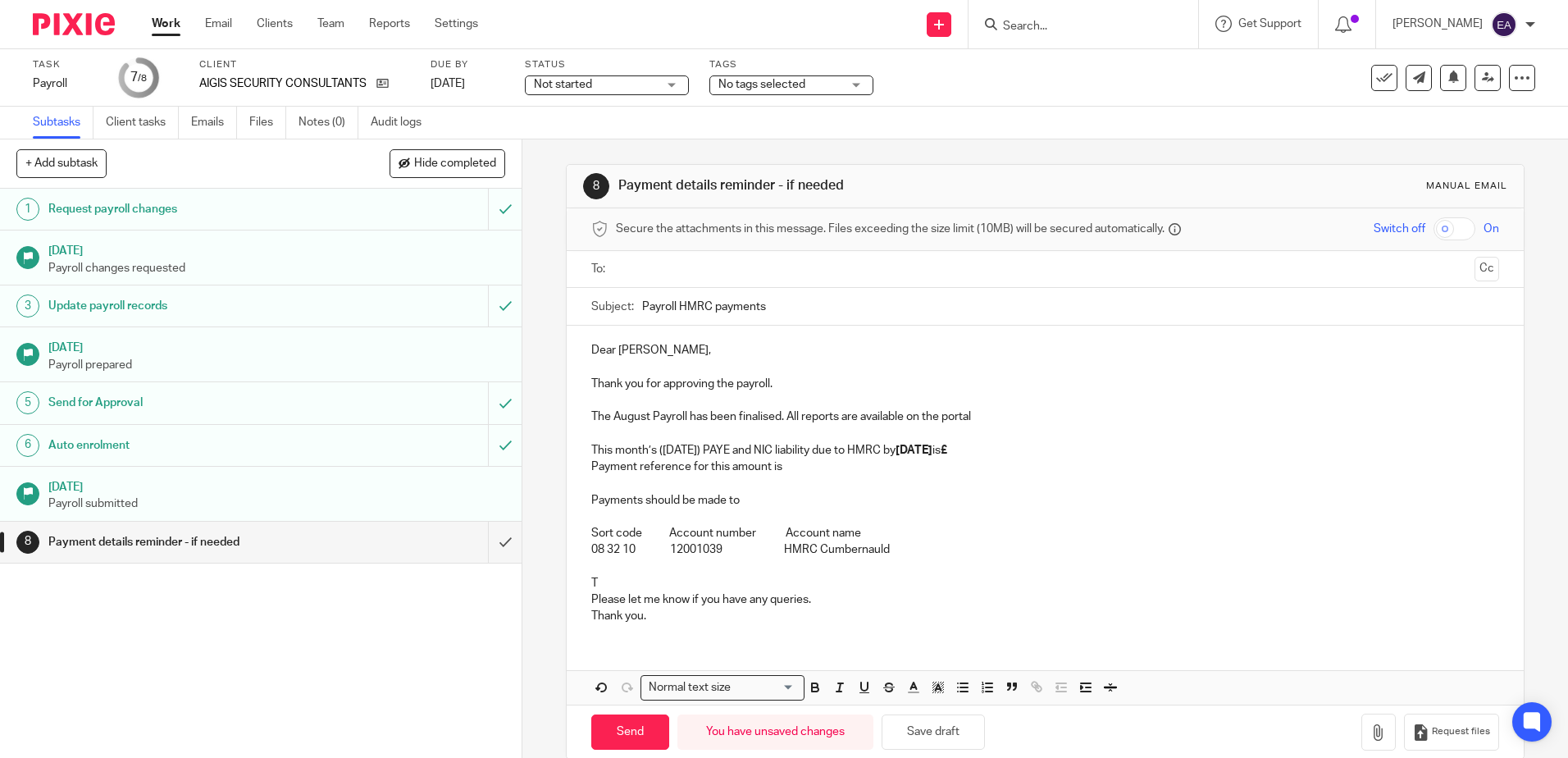
click at [1060, 447] on p "This month’s (05 August) PAYE and NIC liability due to HMRC by 22nd September 2…" at bounding box center [1044, 449] width 907 height 16
click at [781, 466] on p "Payment reference for this amount is" at bounding box center [1044, 466] width 907 height 16
click at [791, 467] on p "Payment reference for this amount is" at bounding box center [1044, 466] width 907 height 16
drag, startPoint x: 899, startPoint y: 461, endPoint x: 779, endPoint y: 461, distance: 120.0
click at [779, 461] on p "Payment reference for this amount is 914PC001685452605" at bounding box center [1044, 466] width 907 height 16
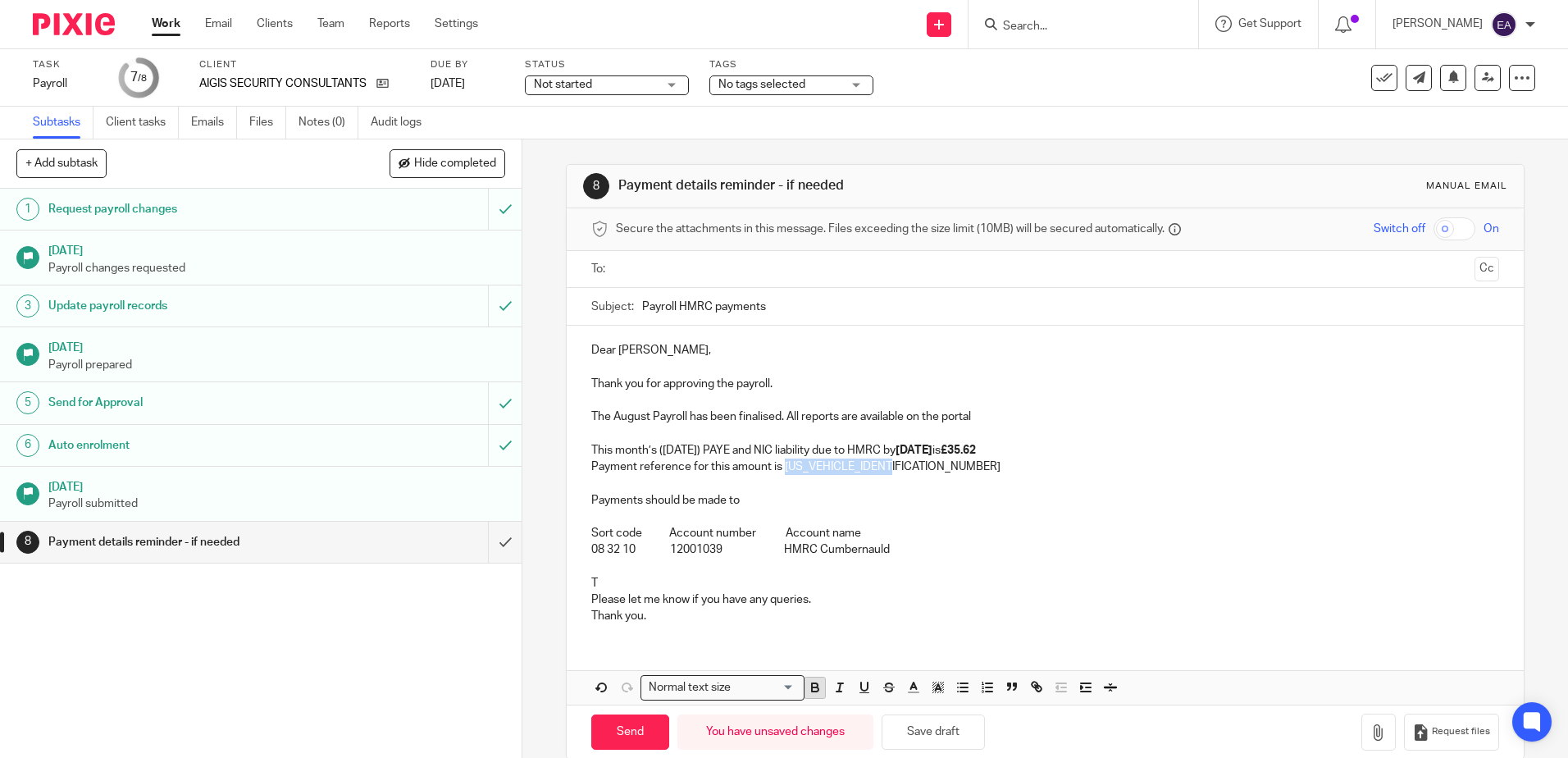
click at [809, 696] on button "button" at bounding box center [814, 687] width 20 height 20
click at [908, 498] on p "Payments should be made to" at bounding box center [1044, 500] width 907 height 16
drag, startPoint x: 895, startPoint y: 466, endPoint x: 875, endPoint y: 474, distance: 21.5
click at [870, 468] on p "Payment reference for this amount is 914PC001685452605" at bounding box center [1044, 466] width 907 height 16
click at [910, 685] on polyline "button" at bounding box center [913, 685] width 6 height 7
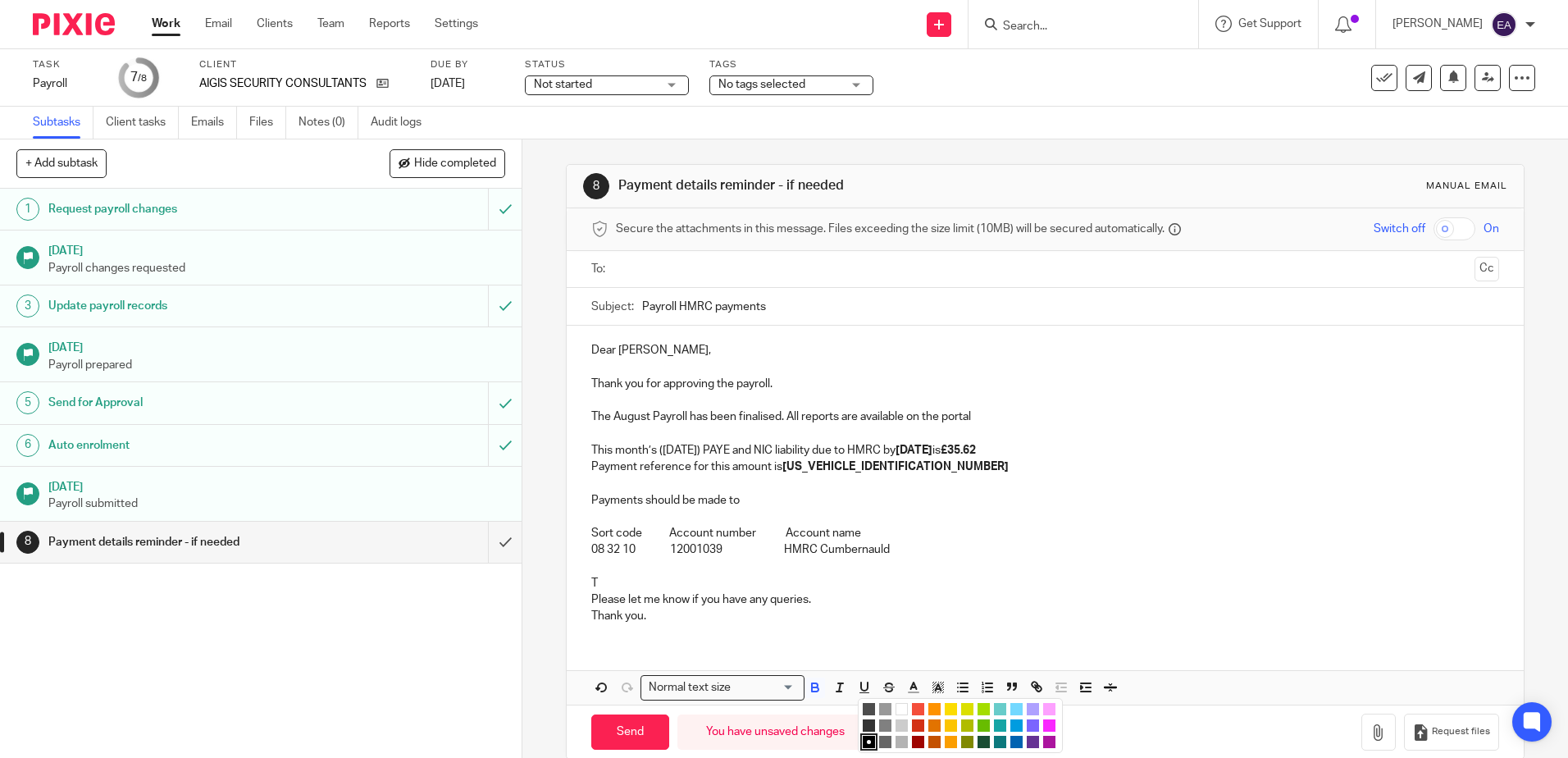
click at [916, 705] on li "color:#F44E3B" at bounding box center [918, 709] width 13 height 13
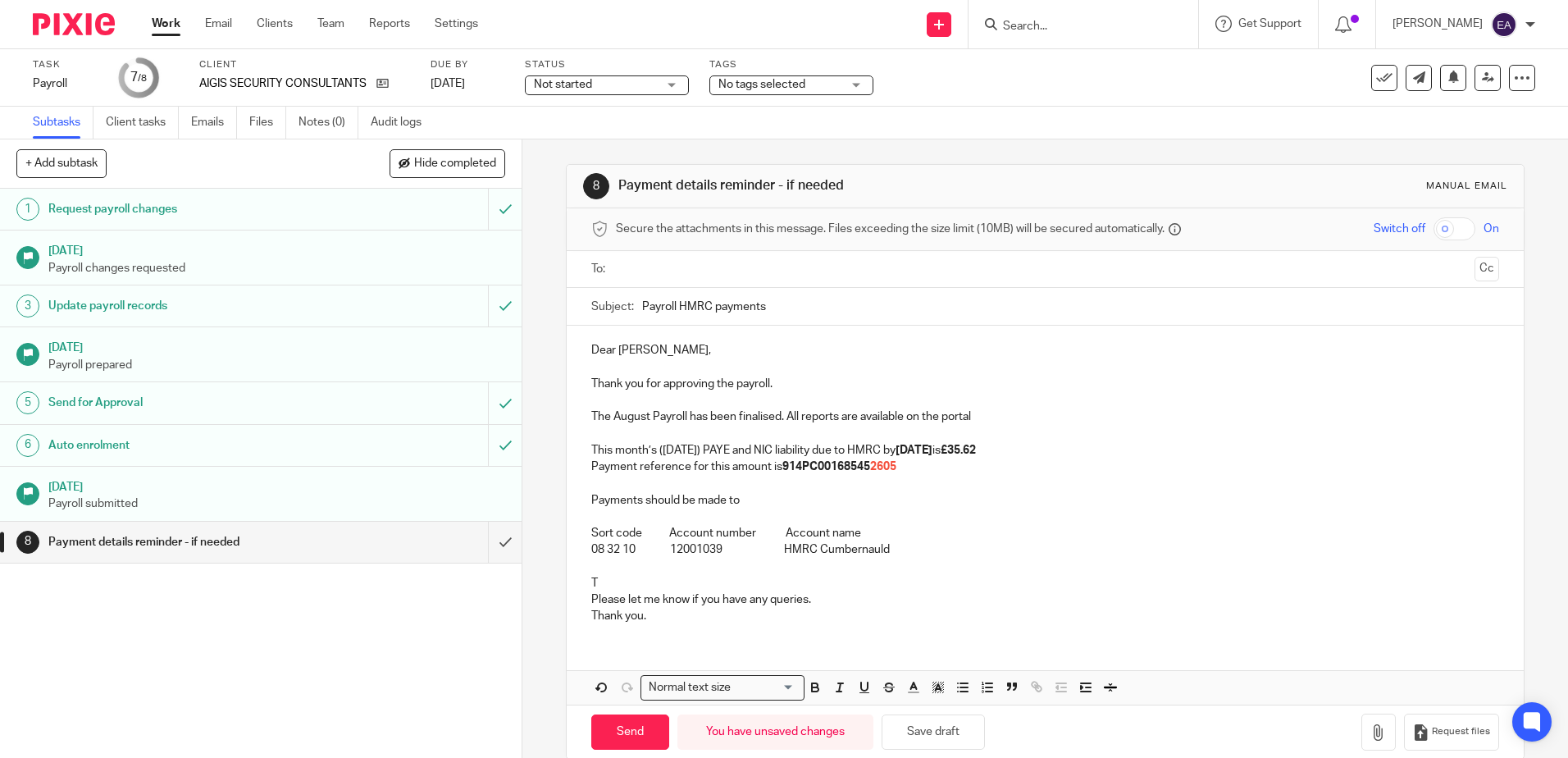
click at [936, 534] on p "Sort code Account number Account name 08 32 10 12001039 HMRC Cumbernauld" at bounding box center [1044, 542] width 907 height 34
drag, startPoint x: 651, startPoint y: 616, endPoint x: 626, endPoint y: 616, distance: 25.0
click at [626, 616] on p "Thank you." at bounding box center [1044, 616] width 907 height 16
drag, startPoint x: 609, startPoint y: 579, endPoint x: 574, endPoint y: 583, distance: 35.2
click at [574, 583] on div "Dear Dimitrios, Thank you for approving the payroll. The August Payroll has bee…" at bounding box center [1044, 481] width 956 height 312
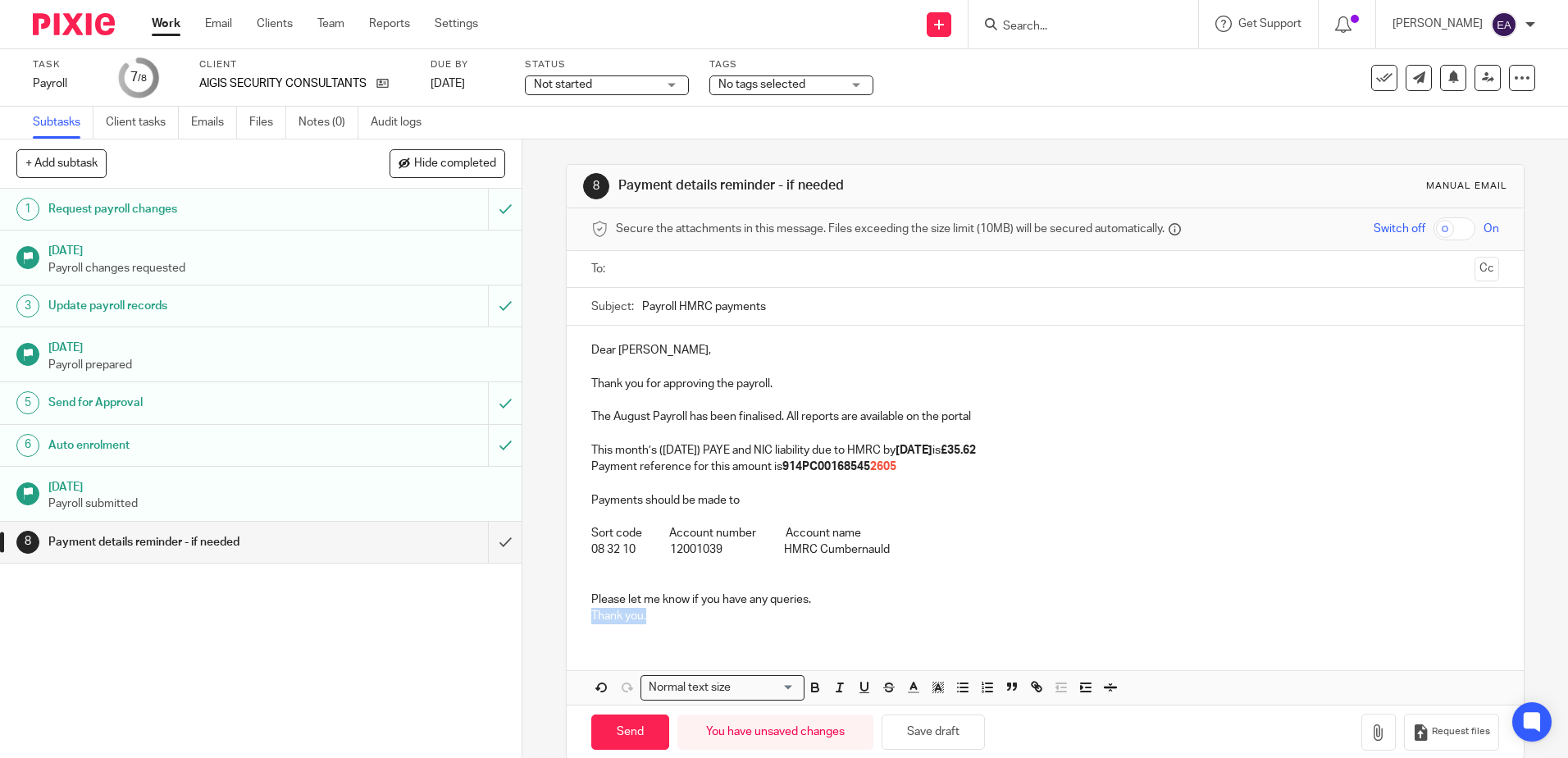
drag, startPoint x: 655, startPoint y: 612, endPoint x: 557, endPoint y: 638, distance: 101.4
click at [557, 638] on div "8 Payment details reminder - if needed Manual email Secure the attachments in t…" at bounding box center [1045, 448] width 1045 height 618
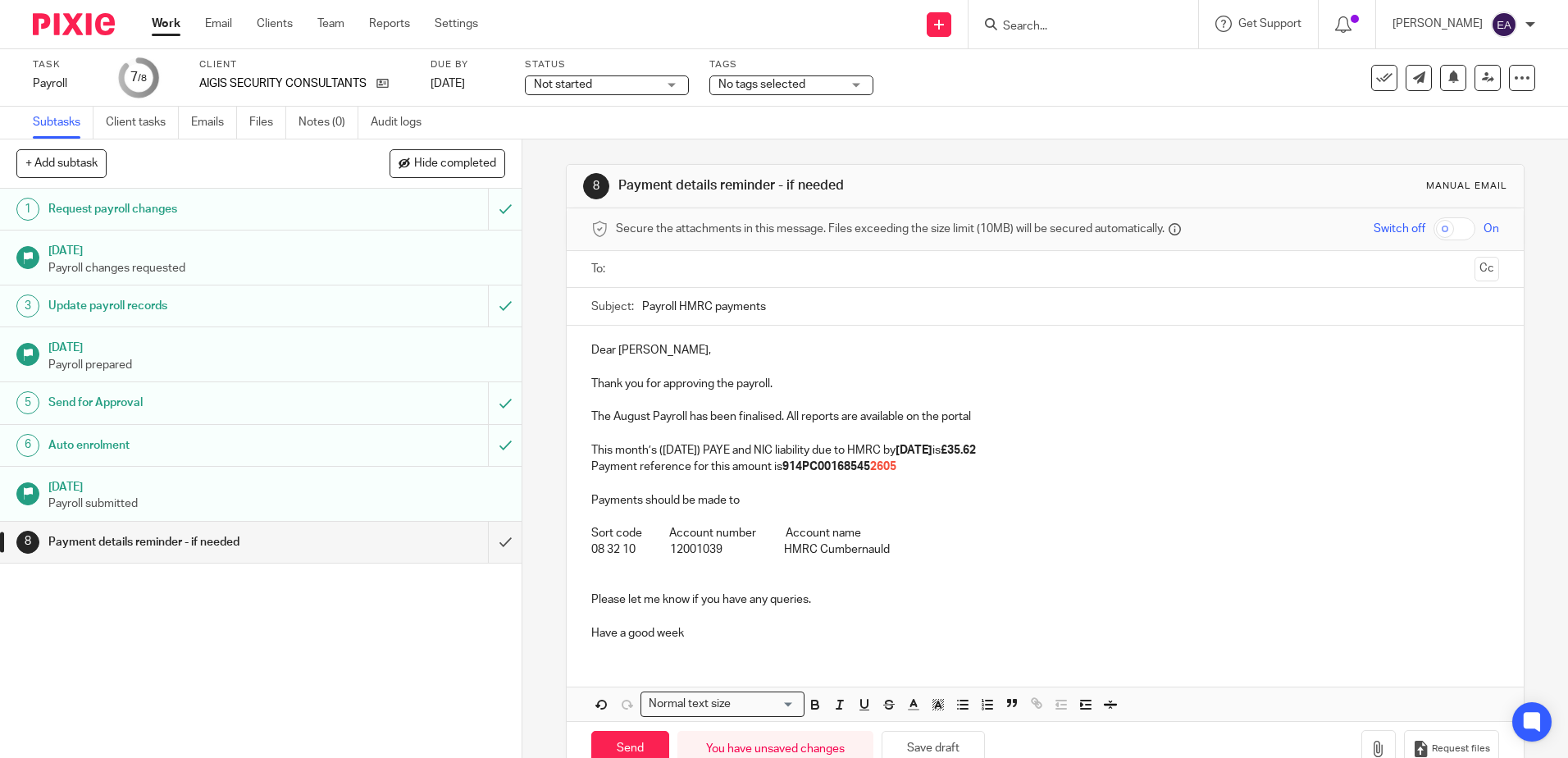
click at [706, 418] on p "The August Payroll has been finalised. All reports are available on the portal" at bounding box center [1044, 416] width 907 height 16
click at [822, 417] on p "The August Payroll has now been finalised. All reports are available on the por…" at bounding box center [1044, 416] width 907 height 16
drag, startPoint x: 613, startPoint y: 352, endPoint x: 574, endPoint y: 350, distance: 39.1
click at [574, 350] on div "Dear Dimitrios, Thank you for approving the payroll. The August Payroll has now…" at bounding box center [1044, 489] width 956 height 328
drag, startPoint x: 787, startPoint y: 392, endPoint x: 554, endPoint y: 377, distance: 233.5
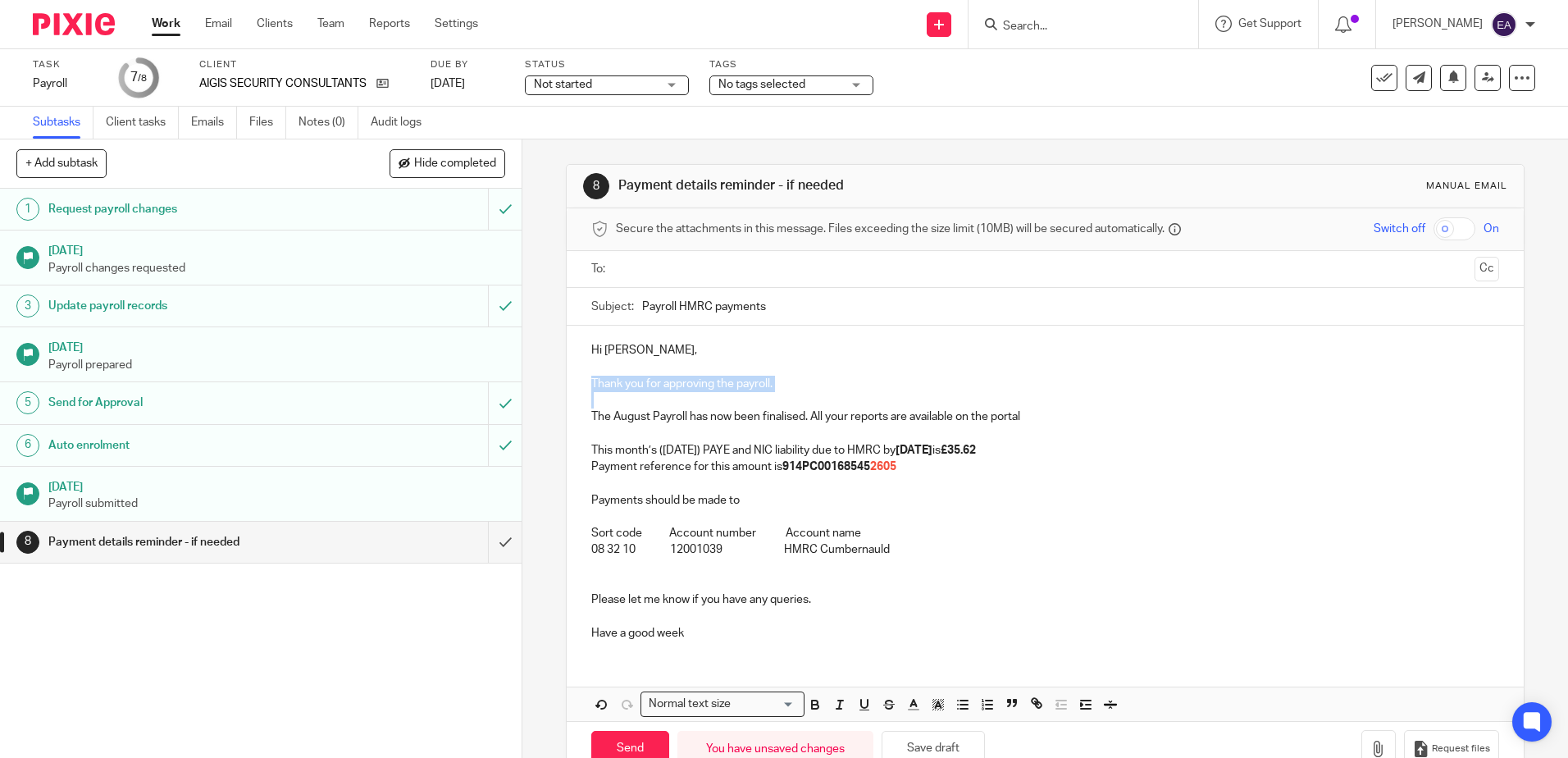
click at [554, 377] on div "8 Payment details reminder - if needed Manual email Secure the attachments in t…" at bounding box center [1045, 448] width 1045 height 618
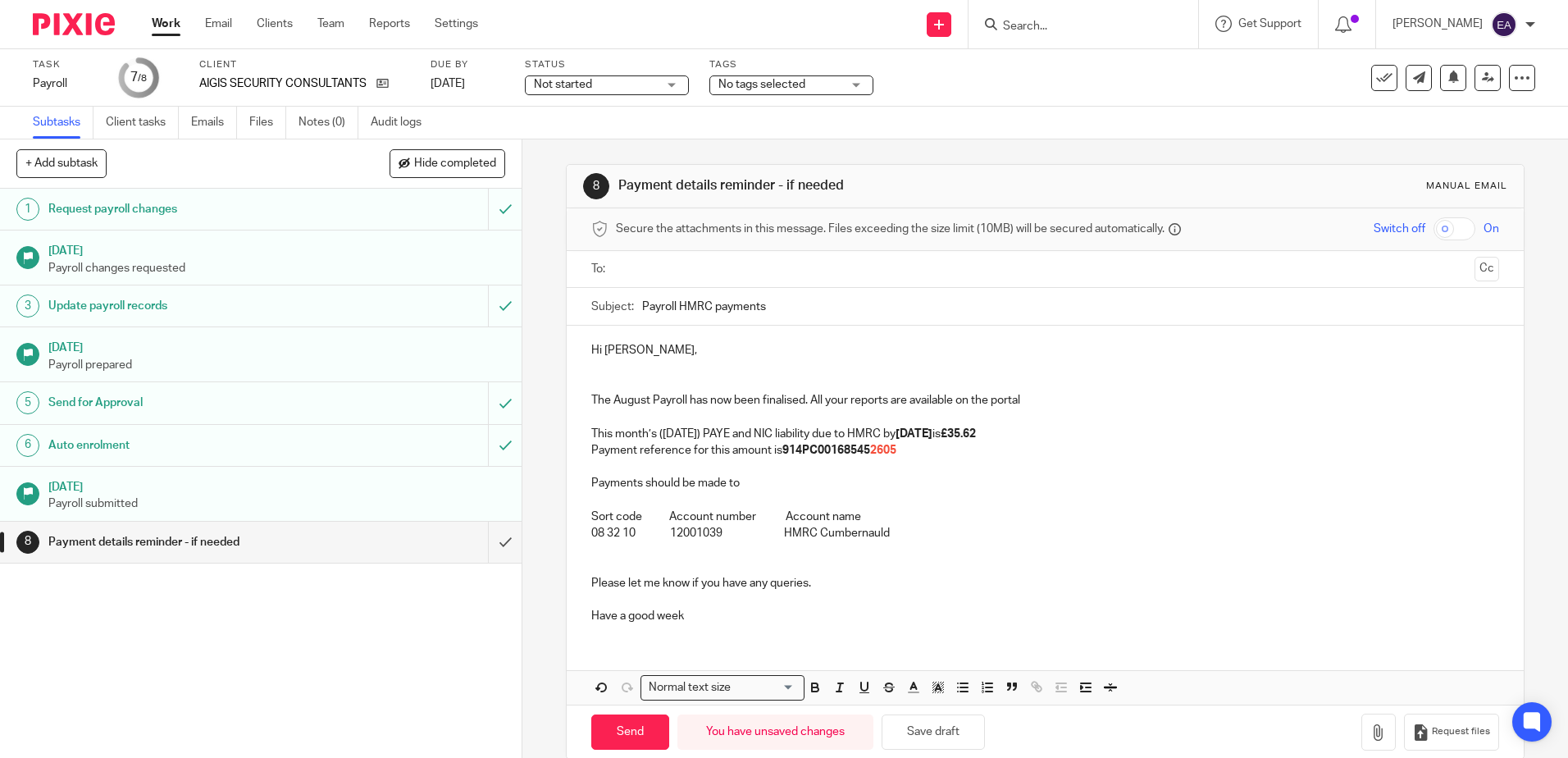
click at [642, 306] on input "Payroll HMRC payments" at bounding box center [1071, 306] width 856 height 37
click at [741, 311] on input "August 2025 Payroll HMRC payments" at bounding box center [1071, 306] width 856 height 37
click at [744, 305] on input "August 2025 Payroll HMRC payments" at bounding box center [1071, 306] width 856 height 37
drag, startPoint x: 913, startPoint y: 311, endPoint x: 801, endPoint y: 304, distance: 112.2
click at [801, 304] on input "August 2025 Payroll and PAYE DUE HMRC payments" at bounding box center [1071, 306] width 856 height 37
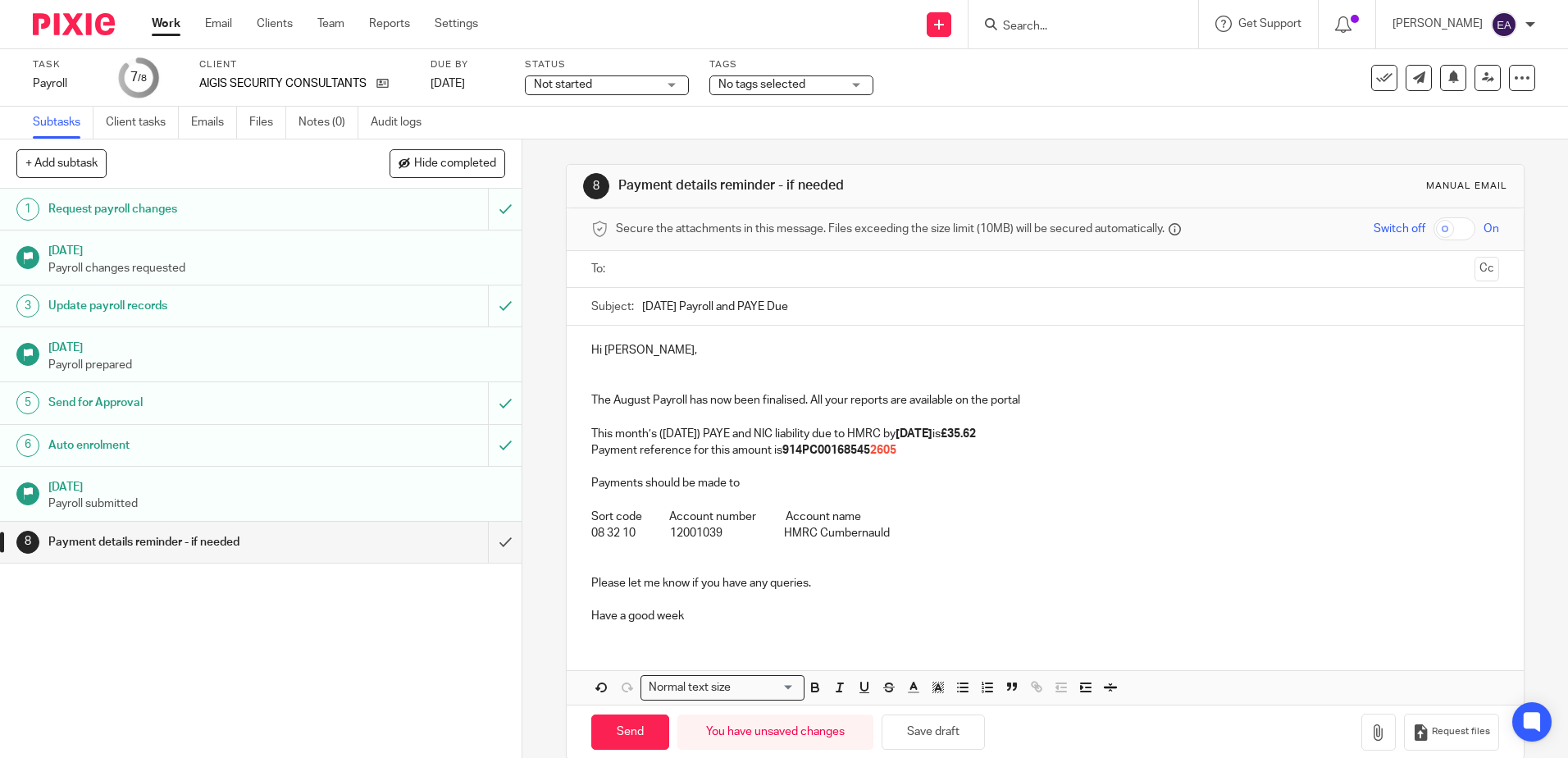
click at [873, 319] on input "August 2025 Payroll and PAYE Due" at bounding box center [1071, 306] width 856 height 37
type input "August 2025 Payroll and PAYE Due"
click at [630, 266] on input "text" at bounding box center [1044, 269] width 846 height 19
click at [621, 726] on input "Send" at bounding box center [630, 735] width 78 height 35
type input "Sent"
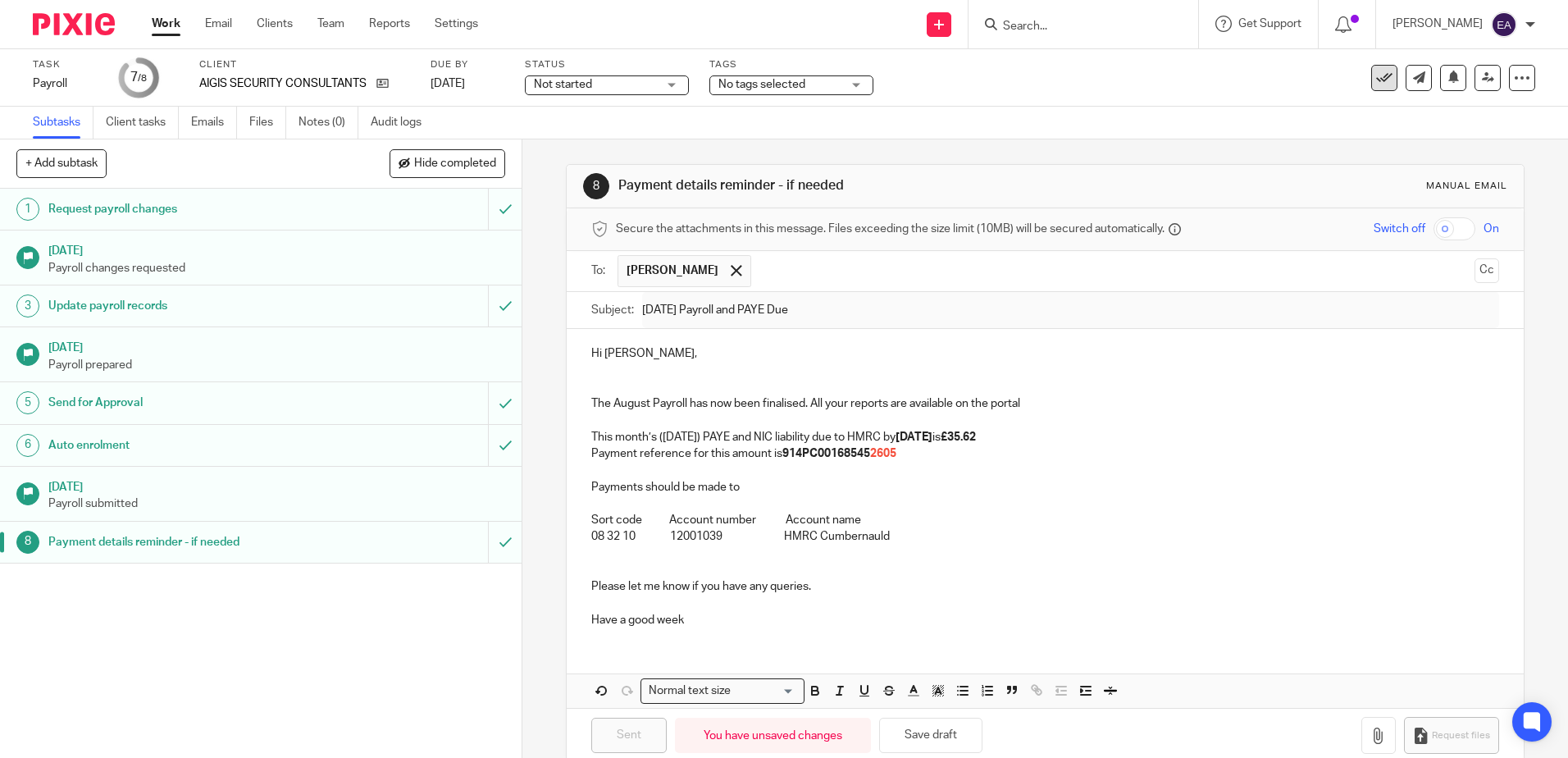
click at [1376, 81] on icon at bounding box center [1383, 78] width 16 height 16
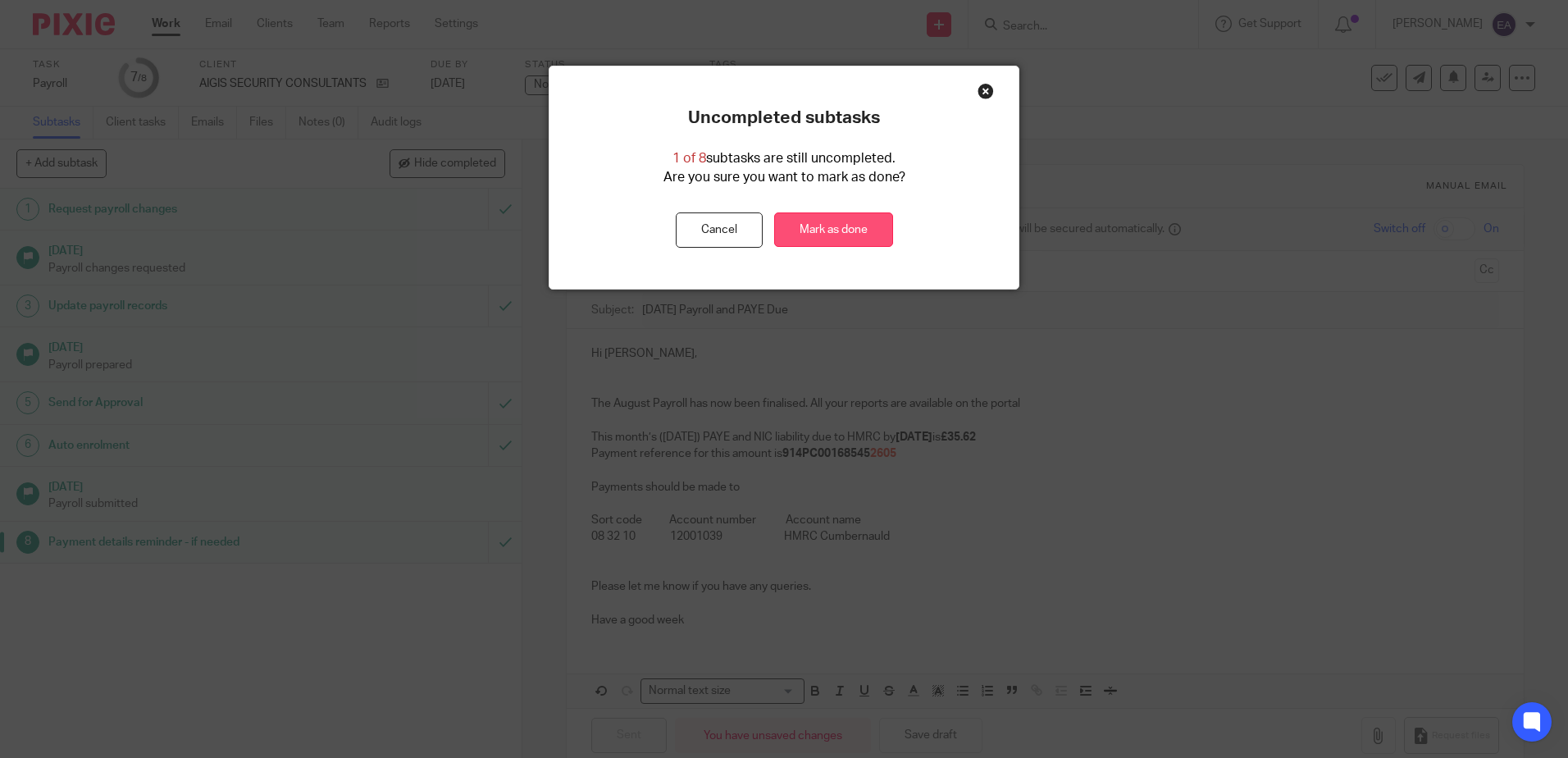
click at [802, 234] on link "Mark as done" at bounding box center [833, 230] width 119 height 35
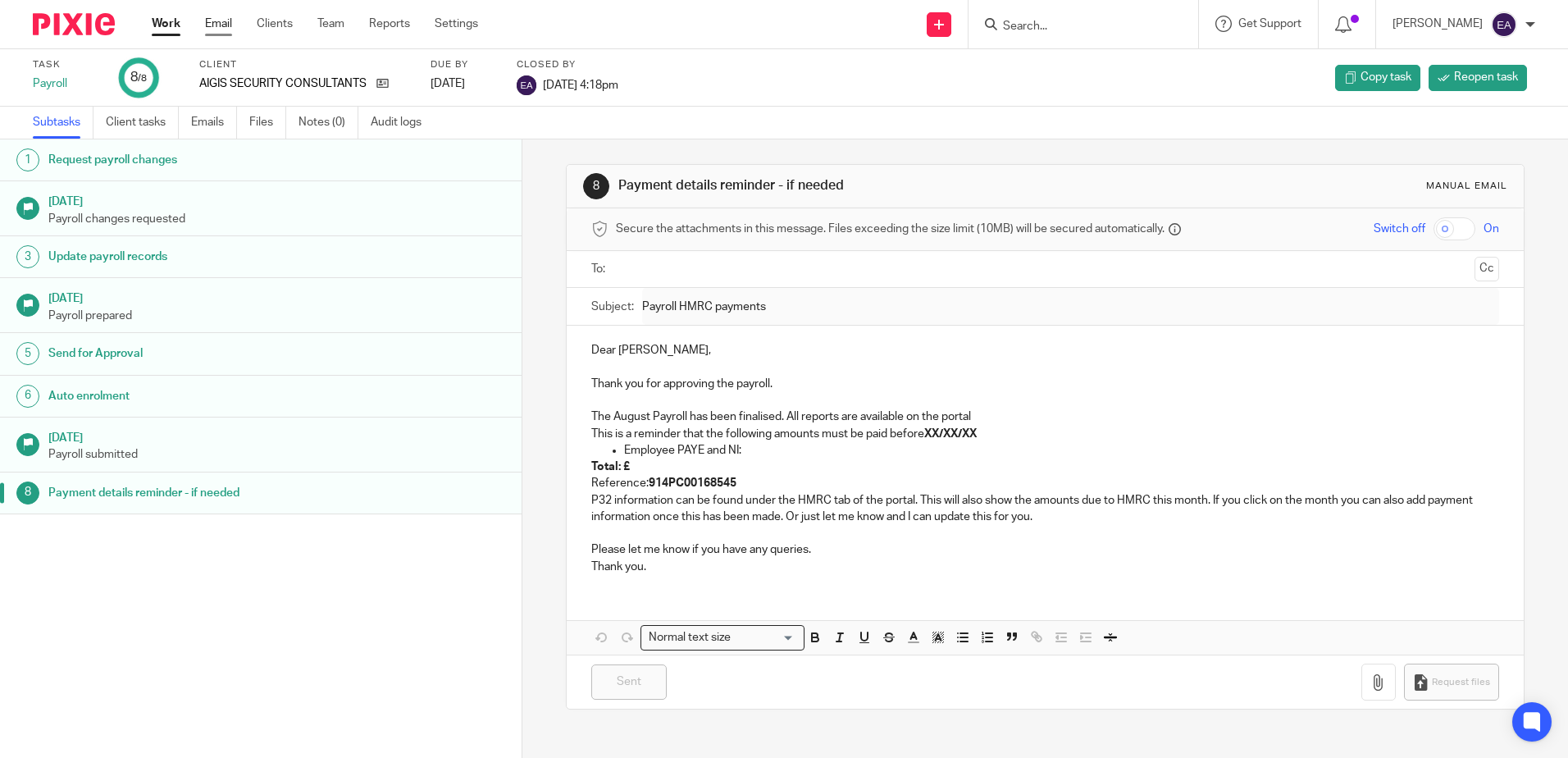
click at [216, 20] on link "Email" at bounding box center [218, 23] width 27 height 16
